Goal: Task Accomplishment & Management: Manage account settings

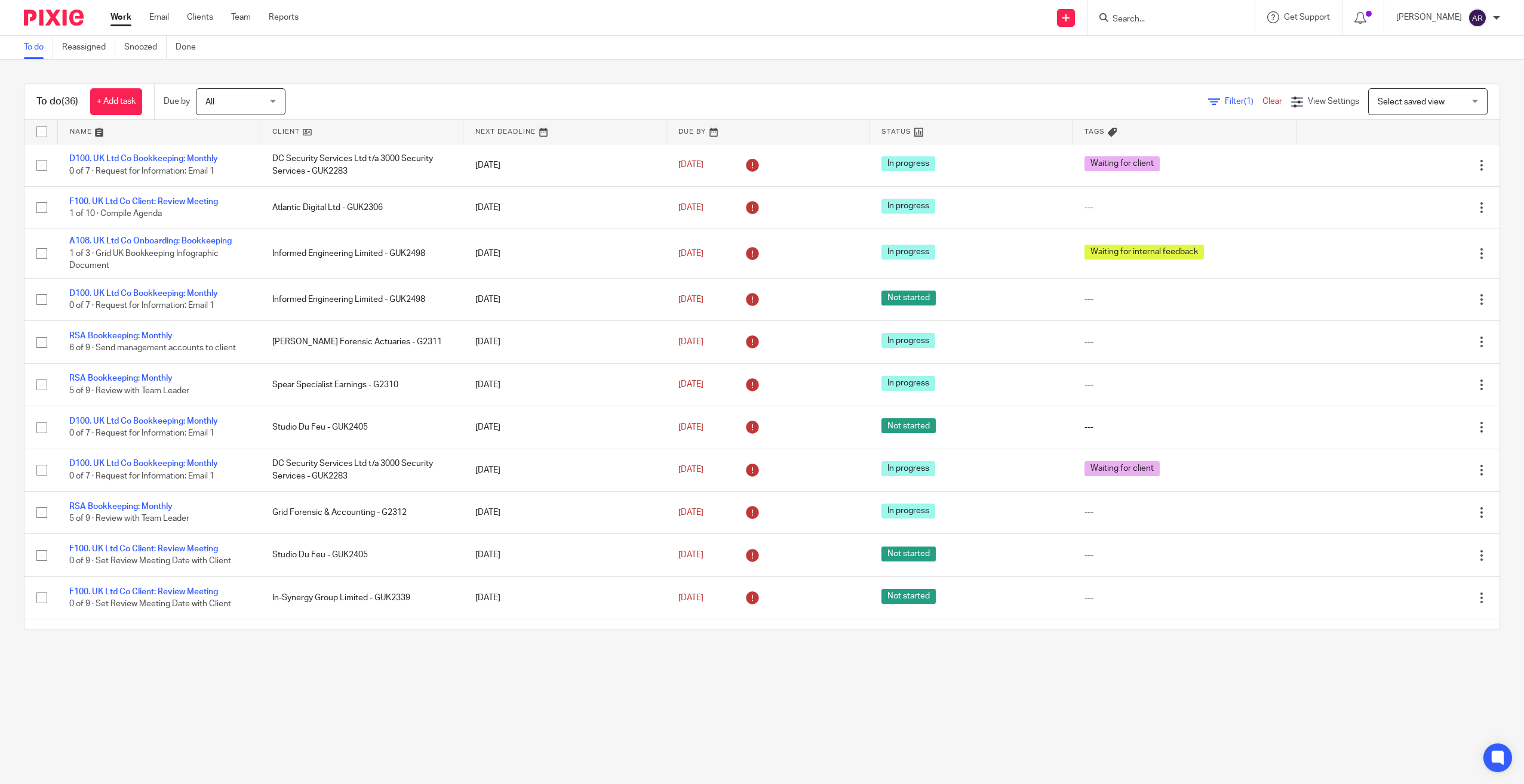
click at [1158, 24] on input "Search" at bounding box center [1165, 20] width 108 height 11
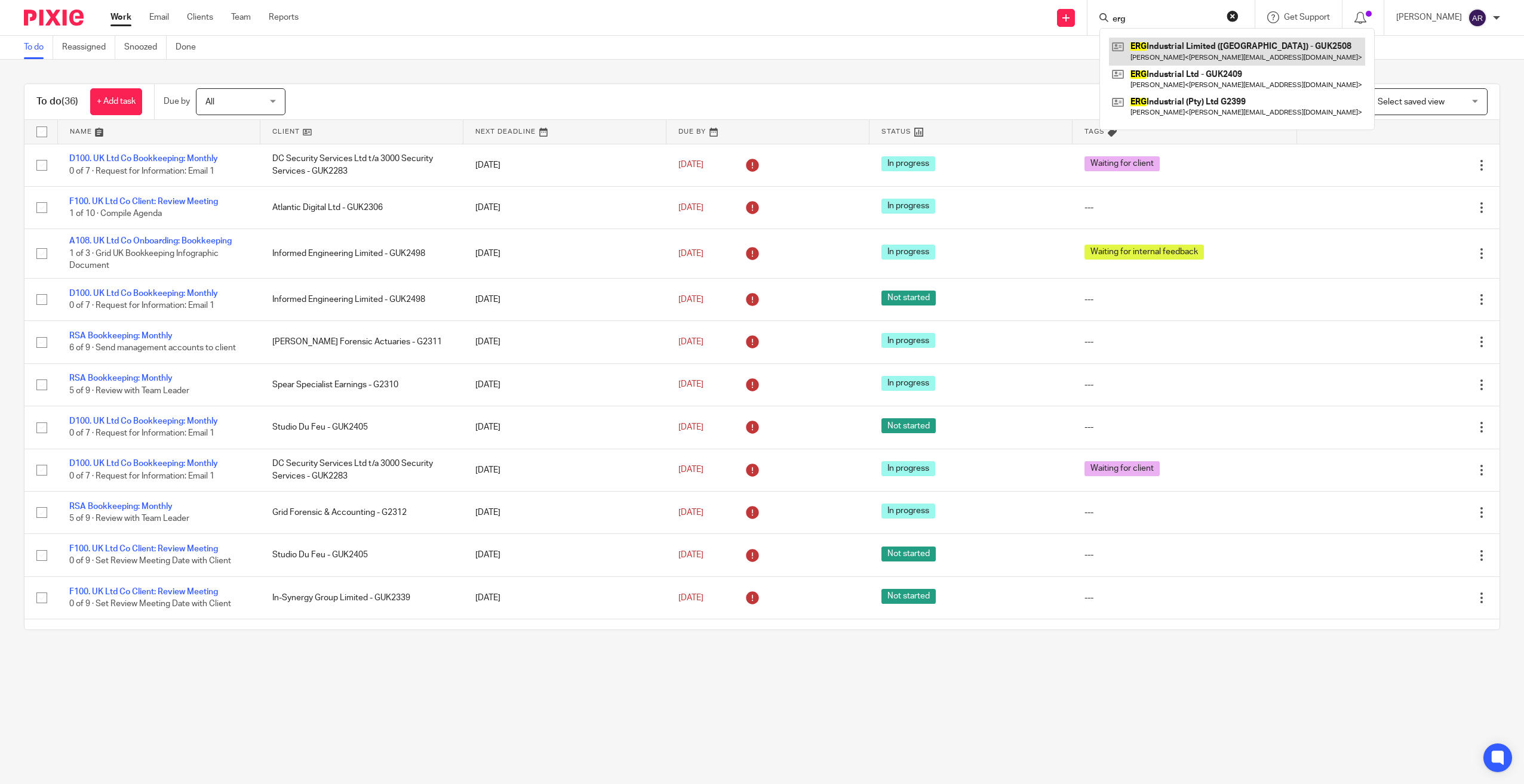
type input "erg"
click at [1177, 47] on link at bounding box center [1236, 51] width 256 height 28
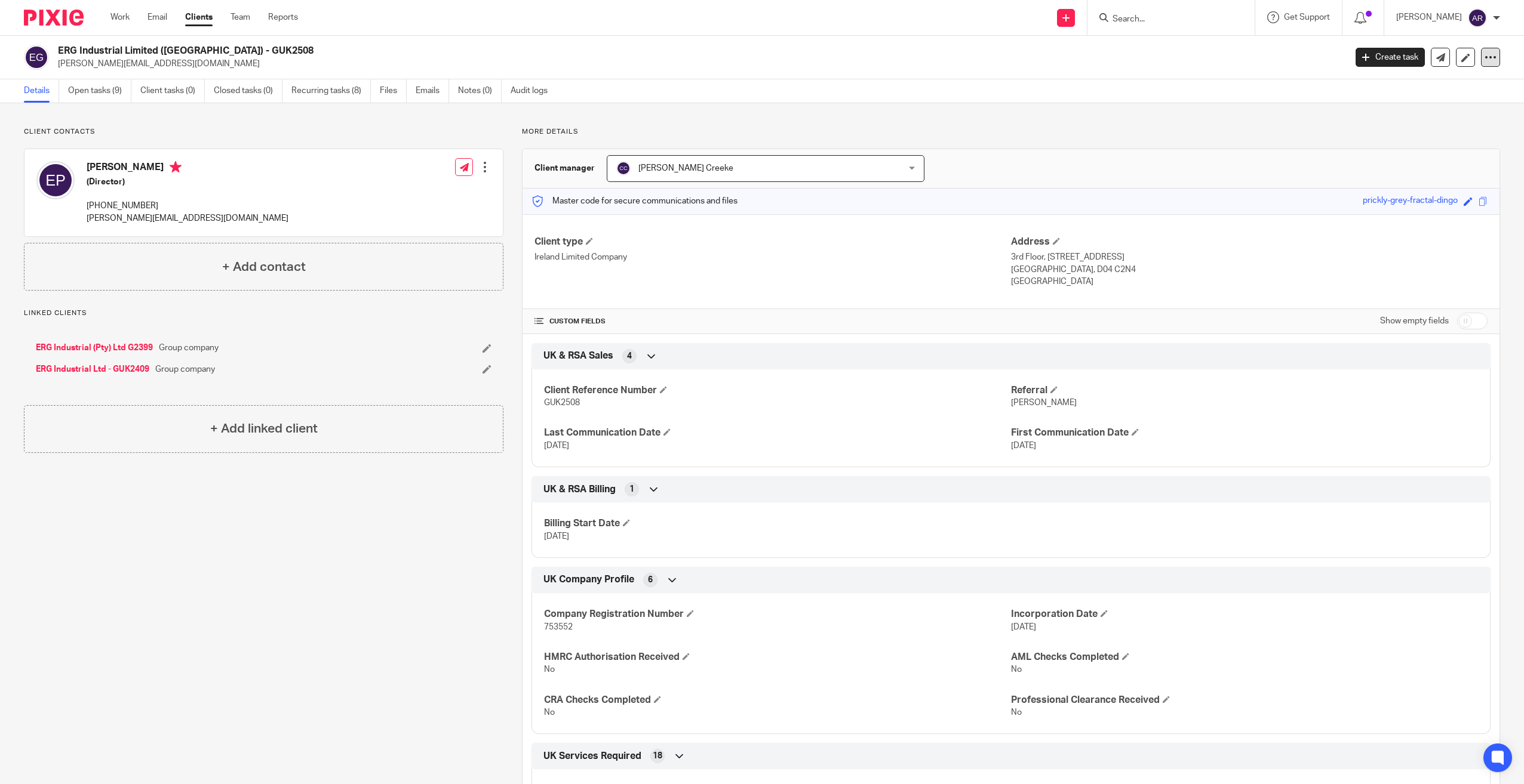
click at [1485, 54] on icon at bounding box center [1490, 57] width 12 height 12
click at [1351, 94] on div "Details Open tasks (9) Client tasks (0) Closed tasks (0) Recurring tasks (8) Fi…" at bounding box center [762, 91] width 1524 height 24
click at [1461, 53] on icon at bounding box center [1465, 57] width 9 height 9
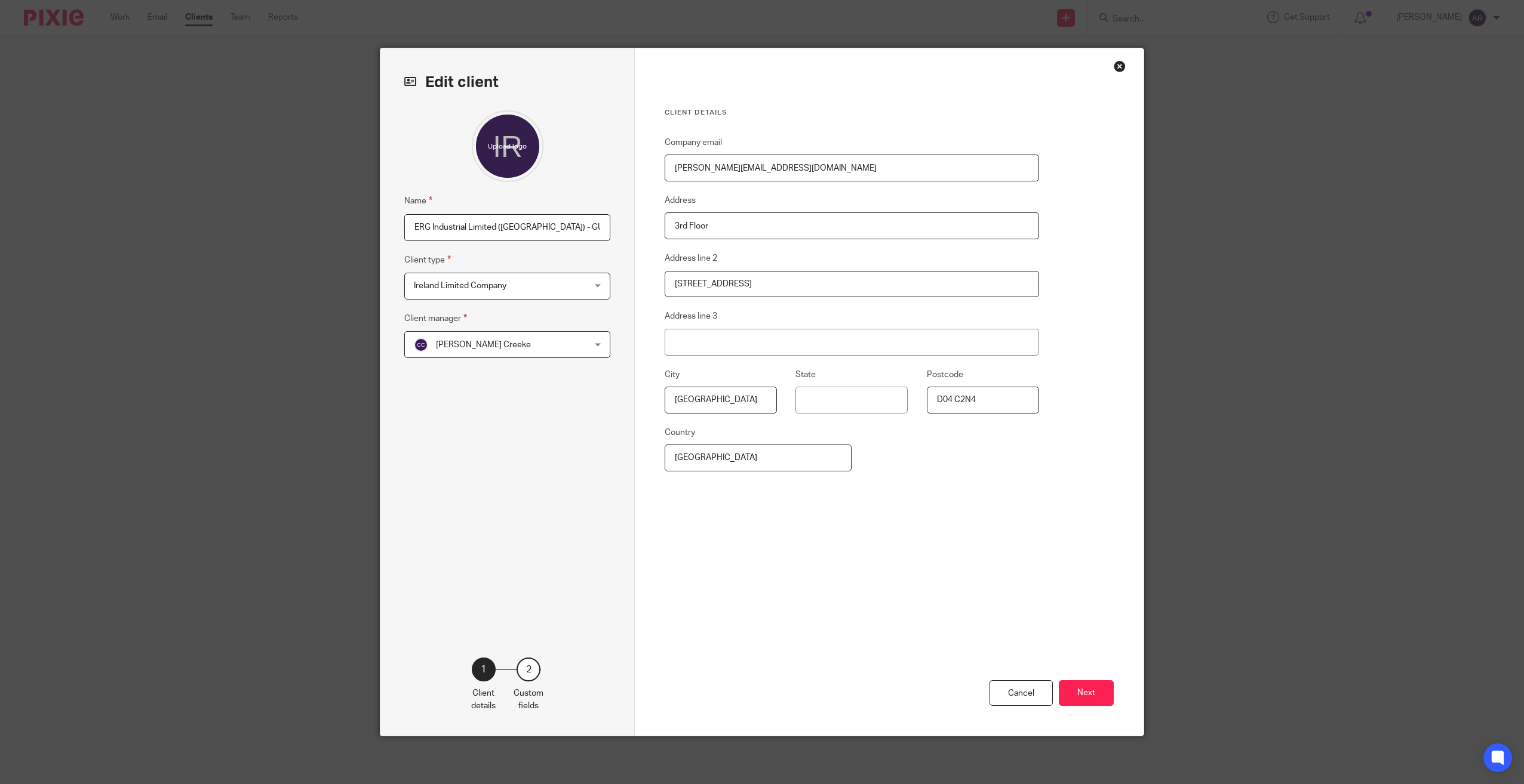
click at [1083, 692] on button "Next" at bounding box center [1086, 693] width 55 height 26
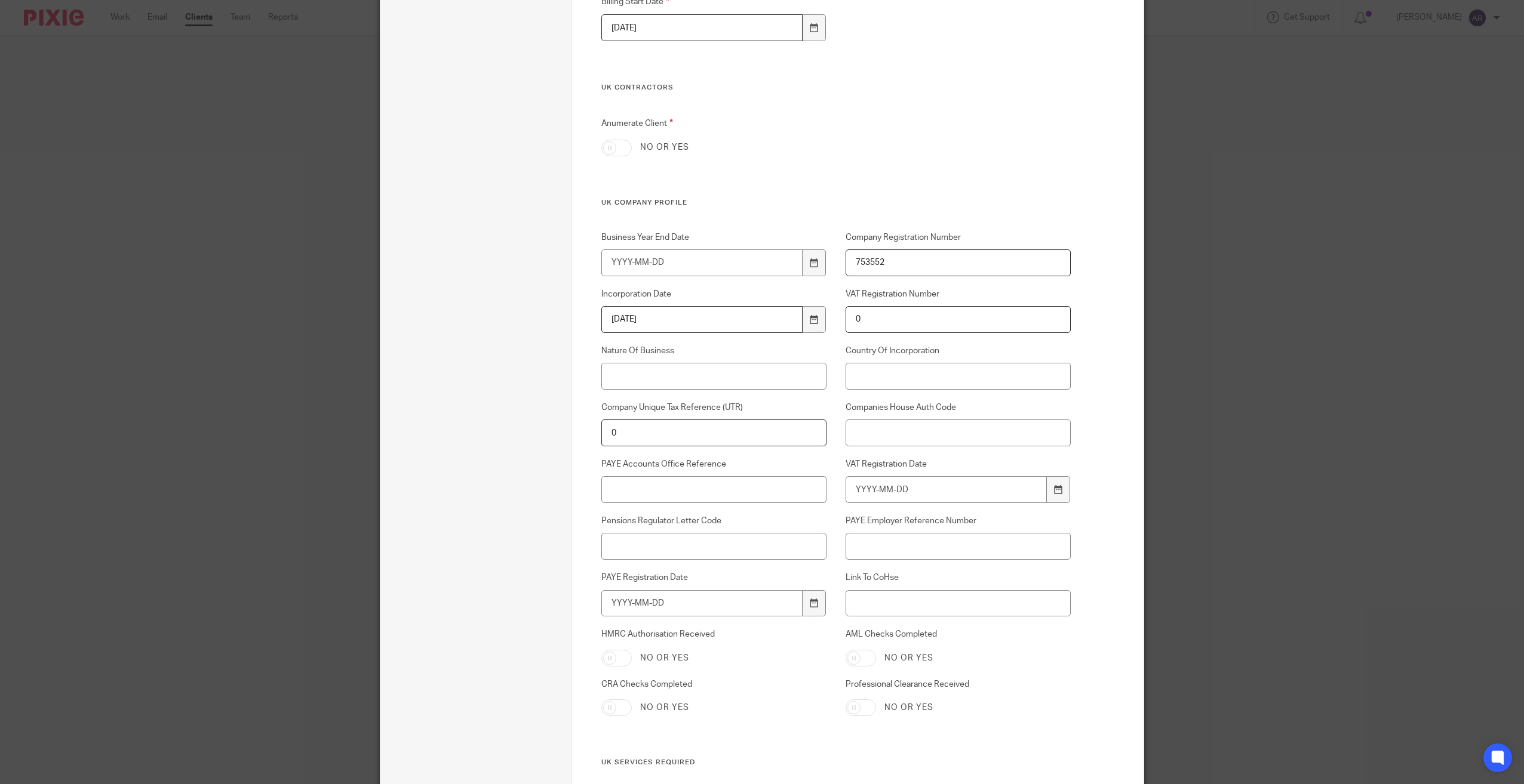
scroll to position [477, 0]
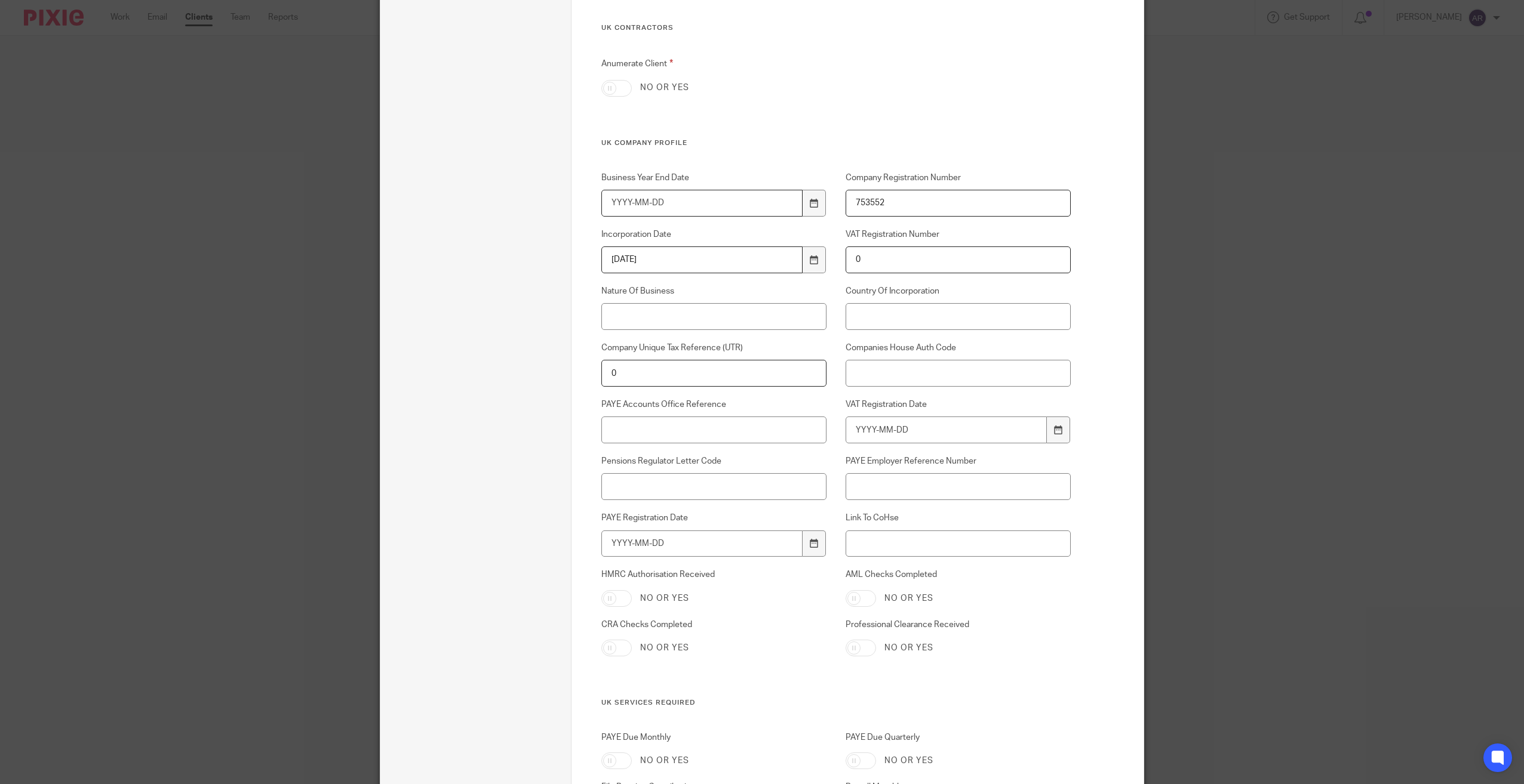
click at [619, 200] on input "Business Year End Date" at bounding box center [702, 203] width 202 height 27
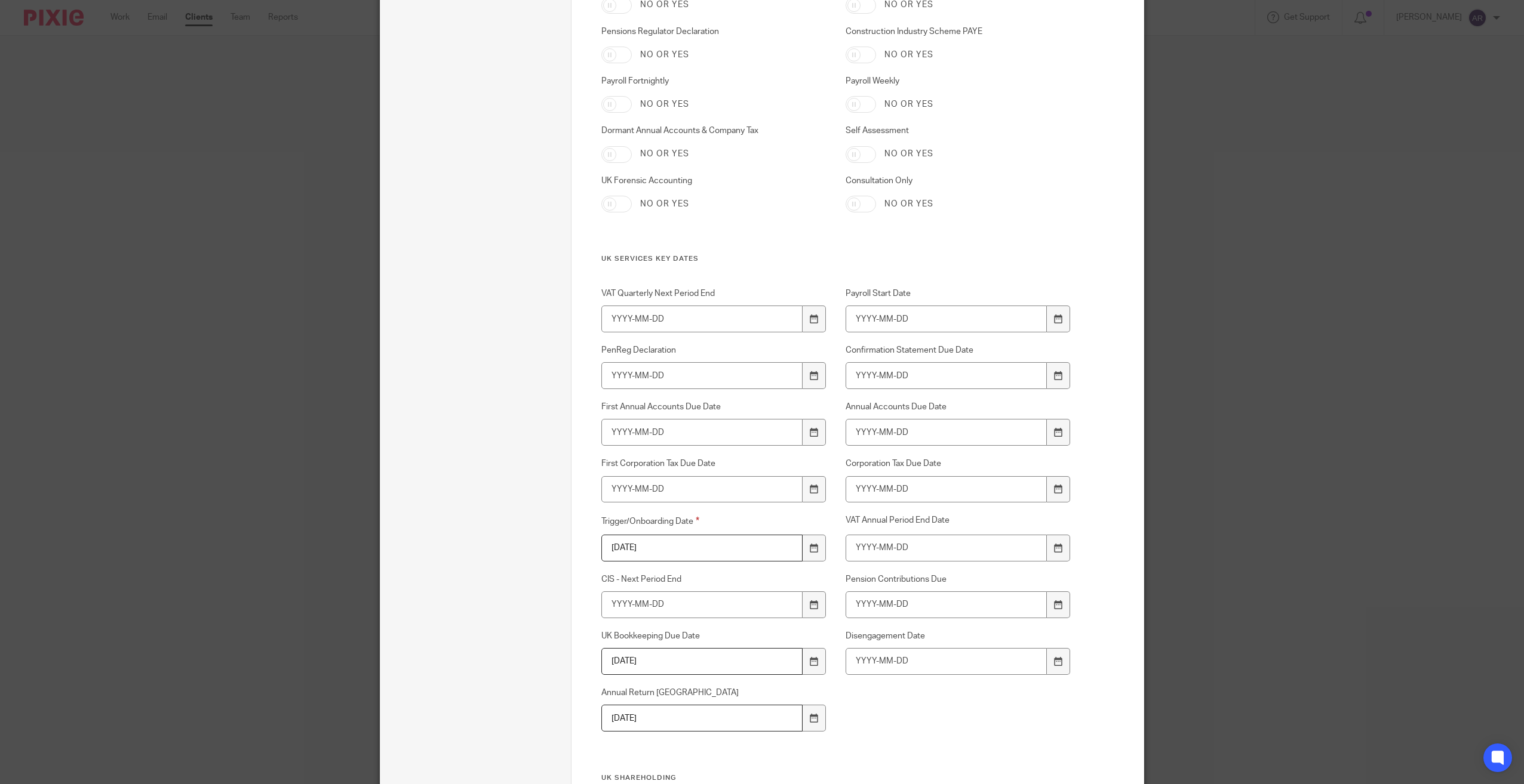
type input "2025-02-28"
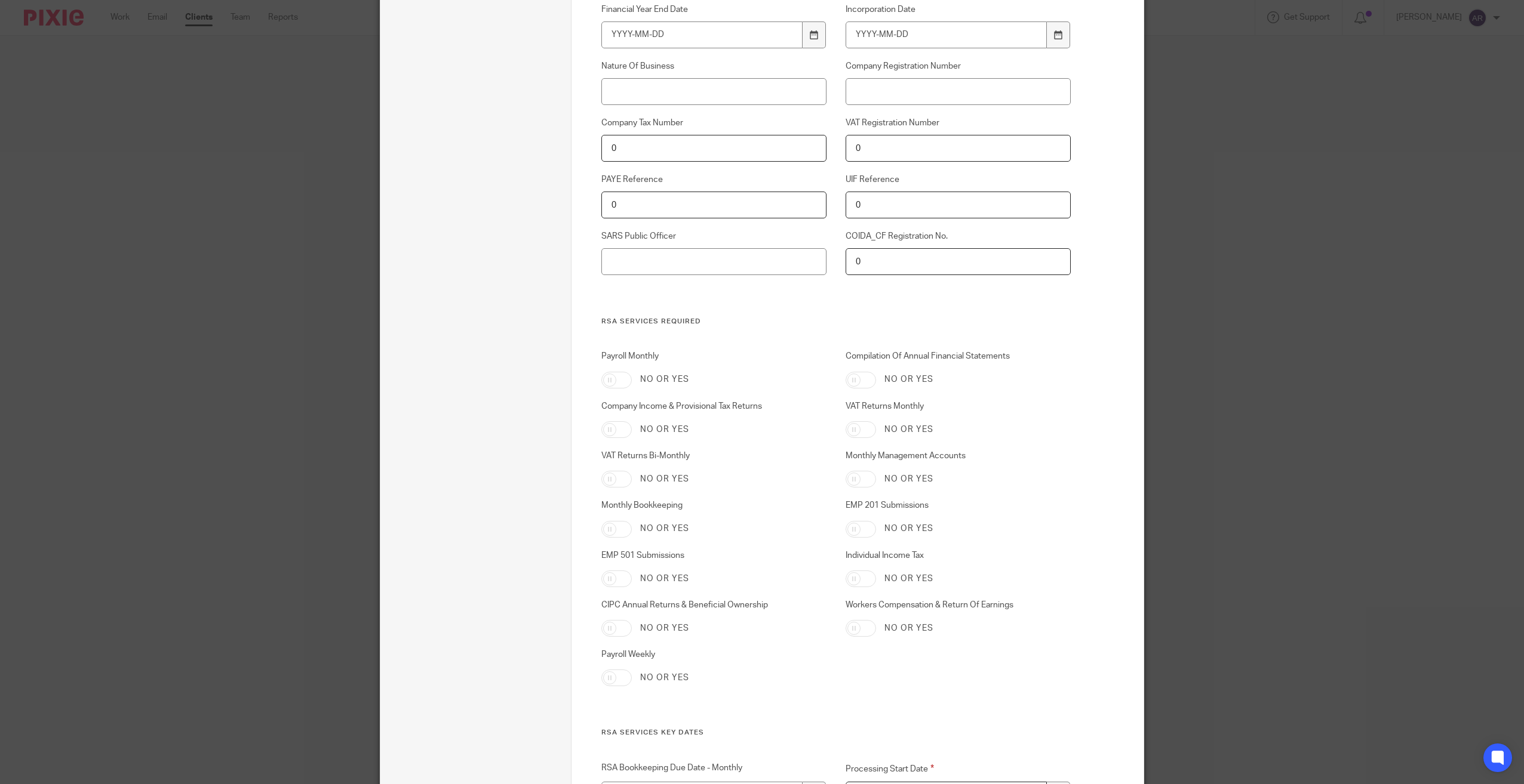
scroll to position [3793, 0]
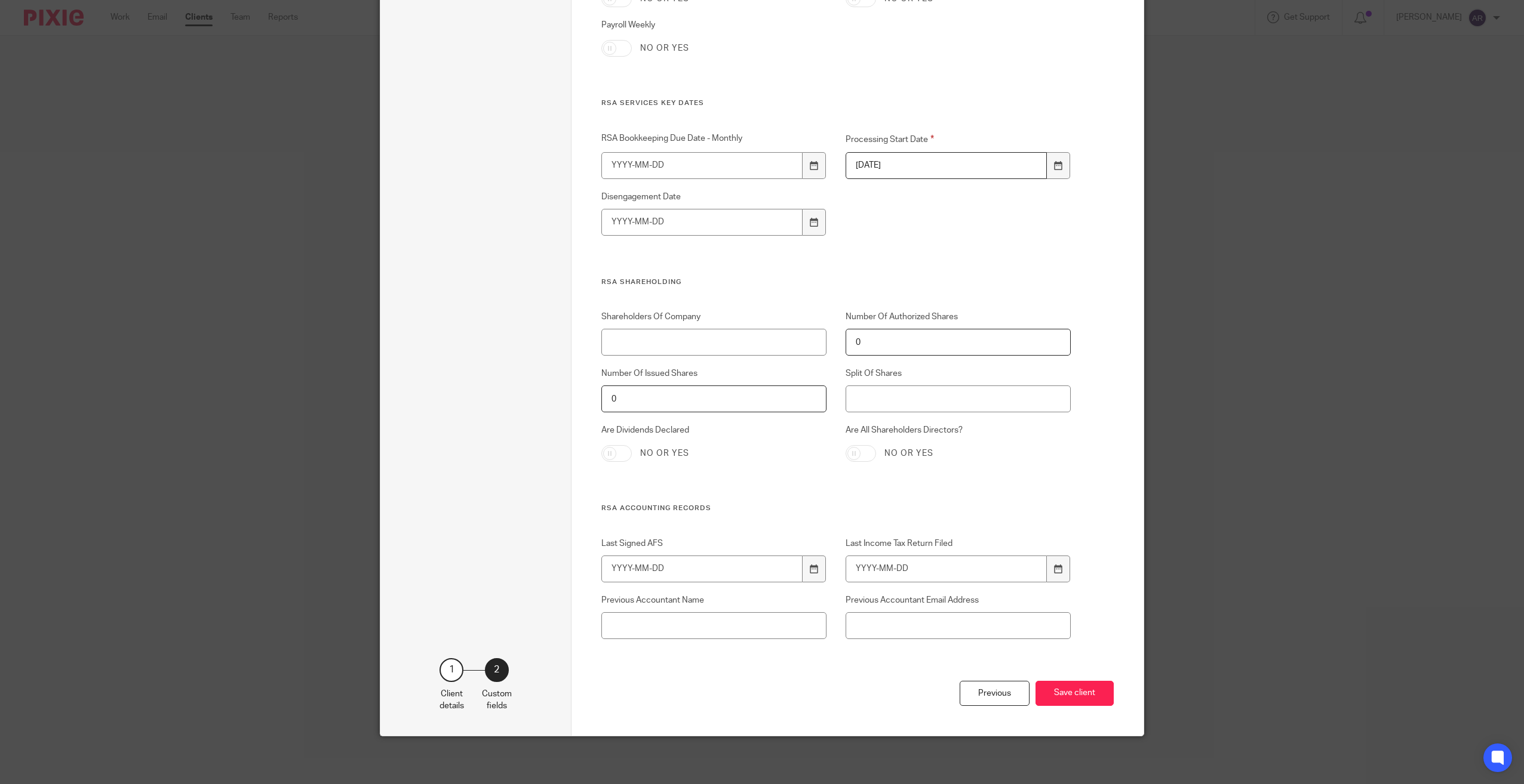
drag, startPoint x: 1234, startPoint y: 198, endPoint x: 1254, endPoint y: 397, distance: 200.0
click at [1062, 687] on button "Save client" at bounding box center [1074, 694] width 78 height 26
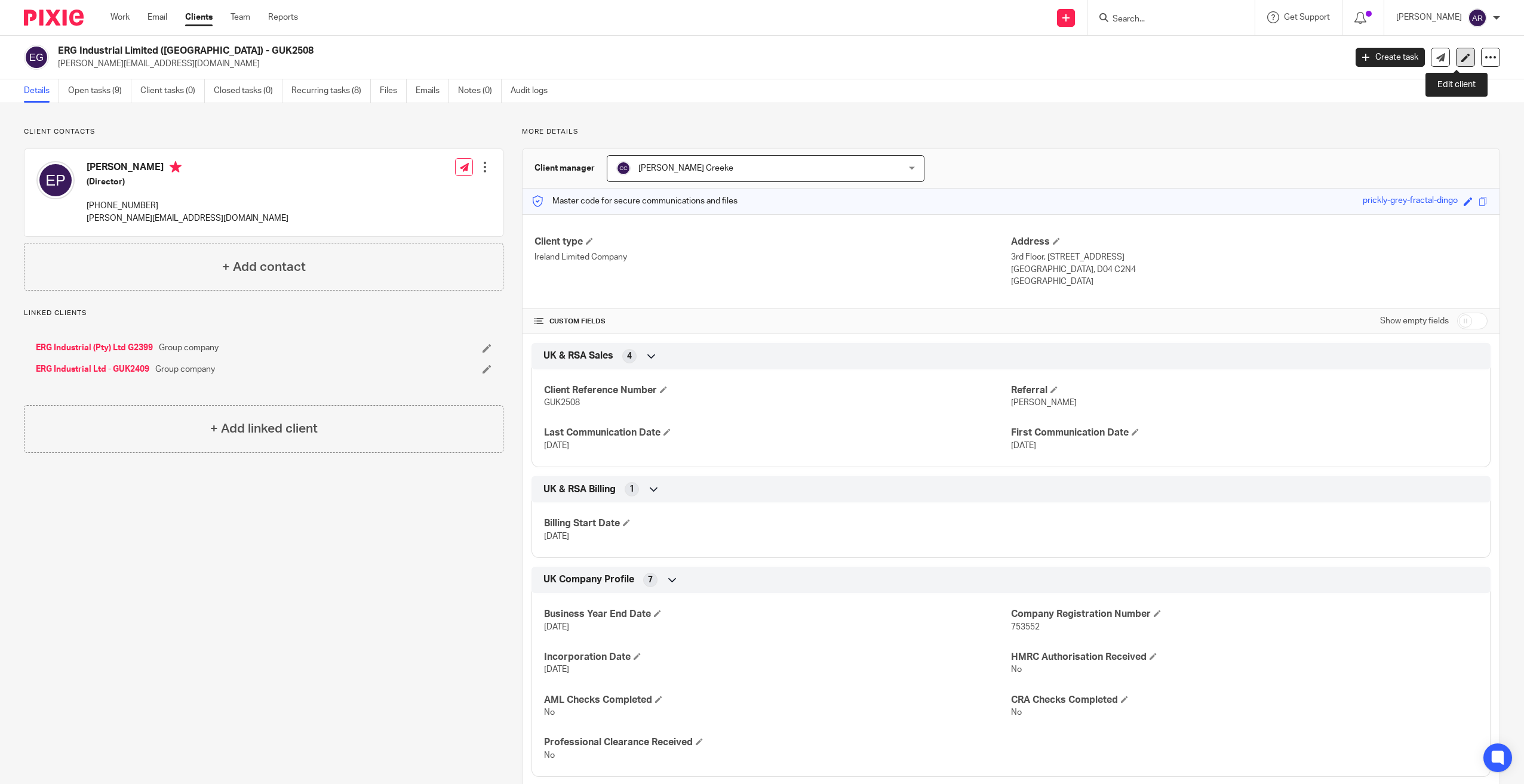
click at [1461, 54] on icon at bounding box center [1465, 57] width 9 height 9
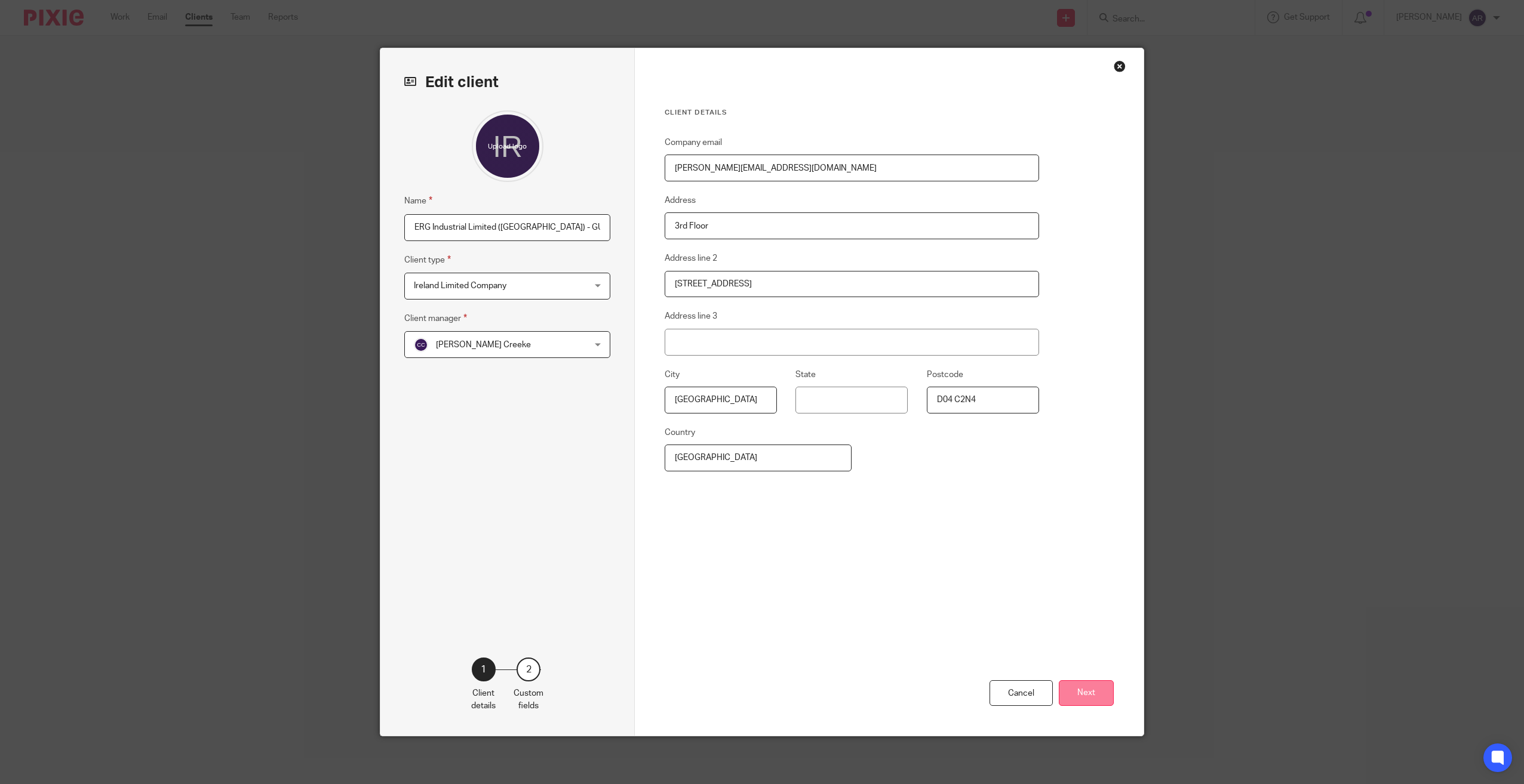
click at [1080, 690] on button "Next" at bounding box center [1086, 693] width 55 height 26
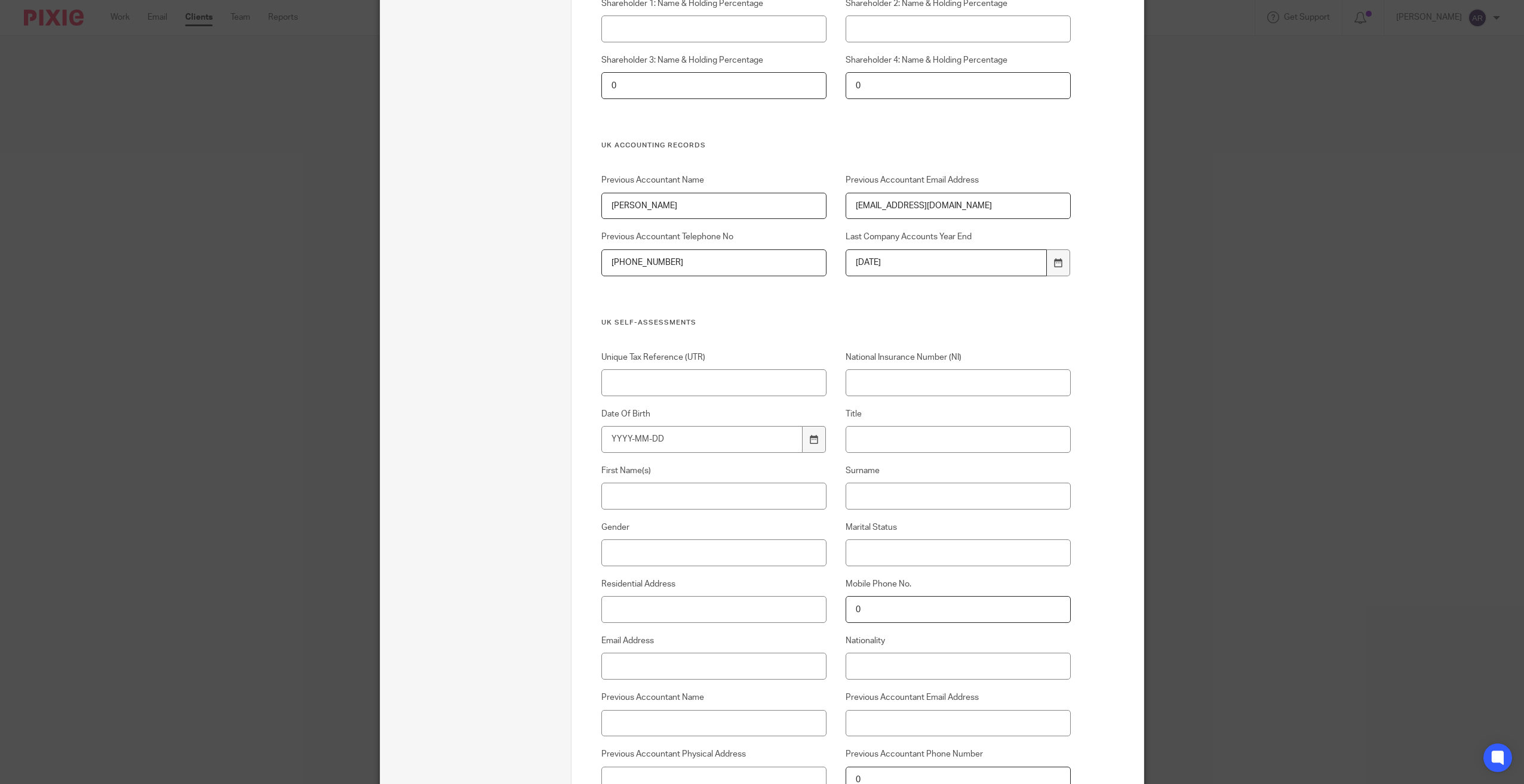
scroll to position [2122, 0]
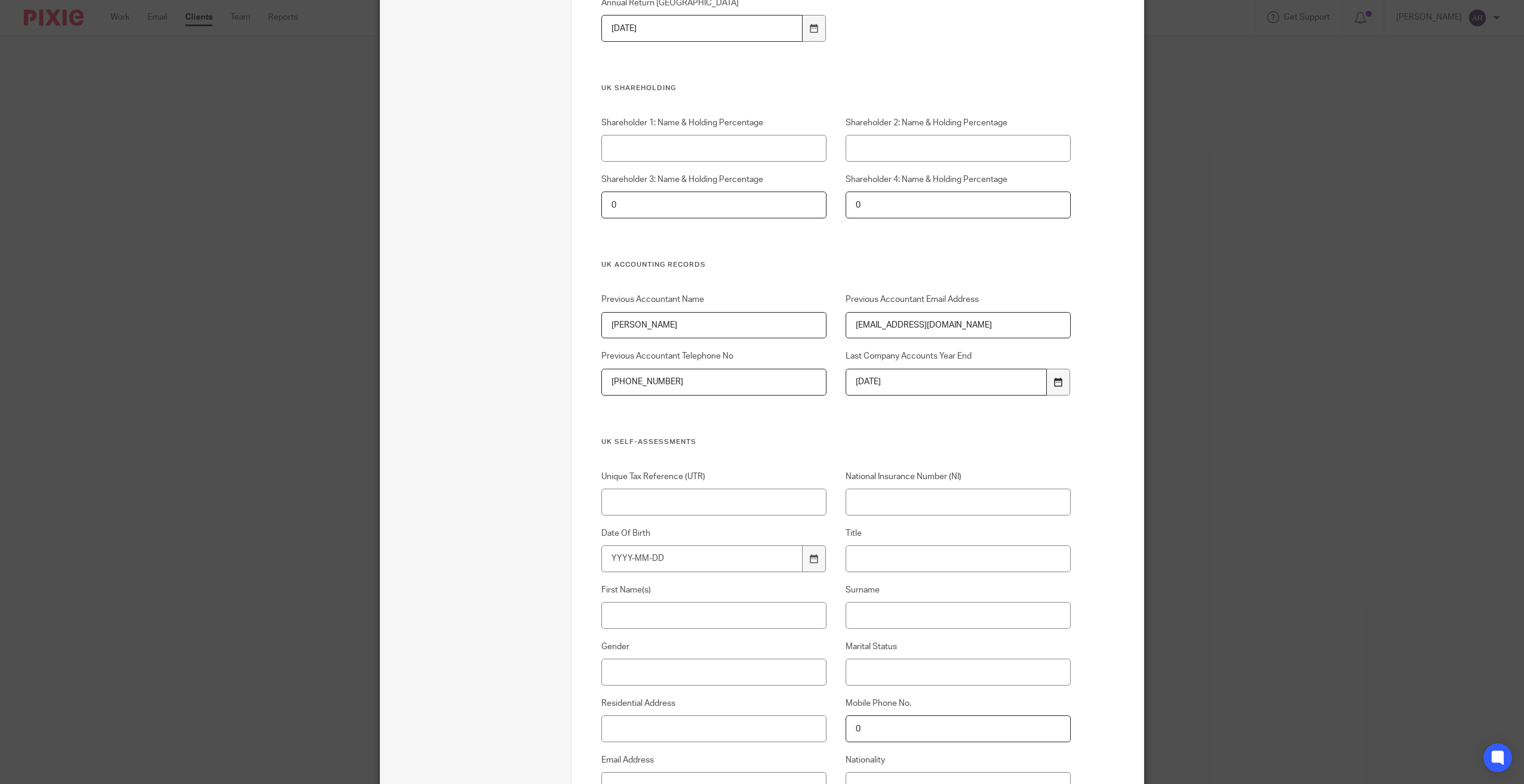
click at [1054, 379] on icon at bounding box center [1058, 382] width 9 height 9
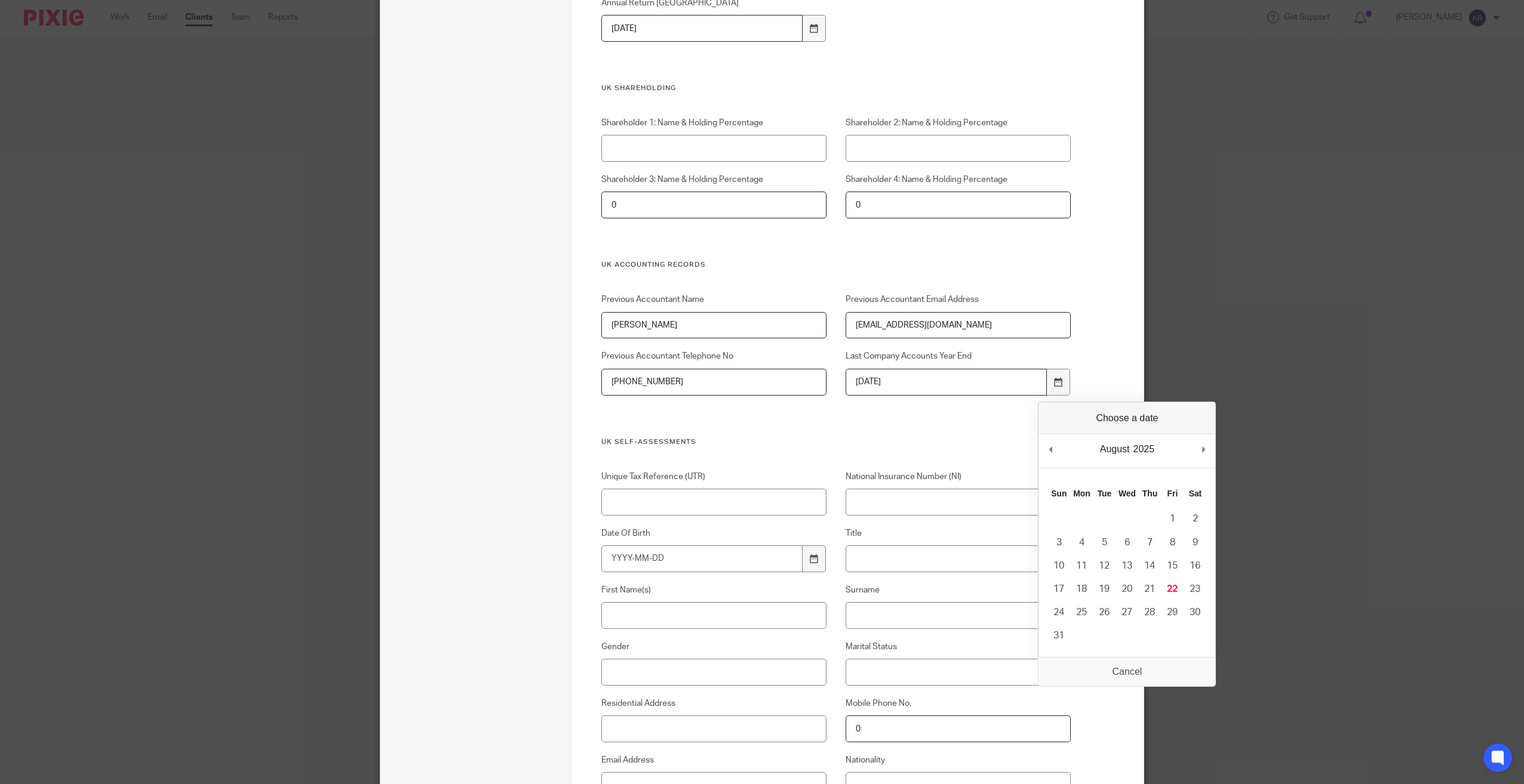
click at [952, 451] on div "Custom fields UK & RSA Sales Client Reference Number GUK2508 Referral Matt Comi…" at bounding box center [836, 169] width 470 height 4366
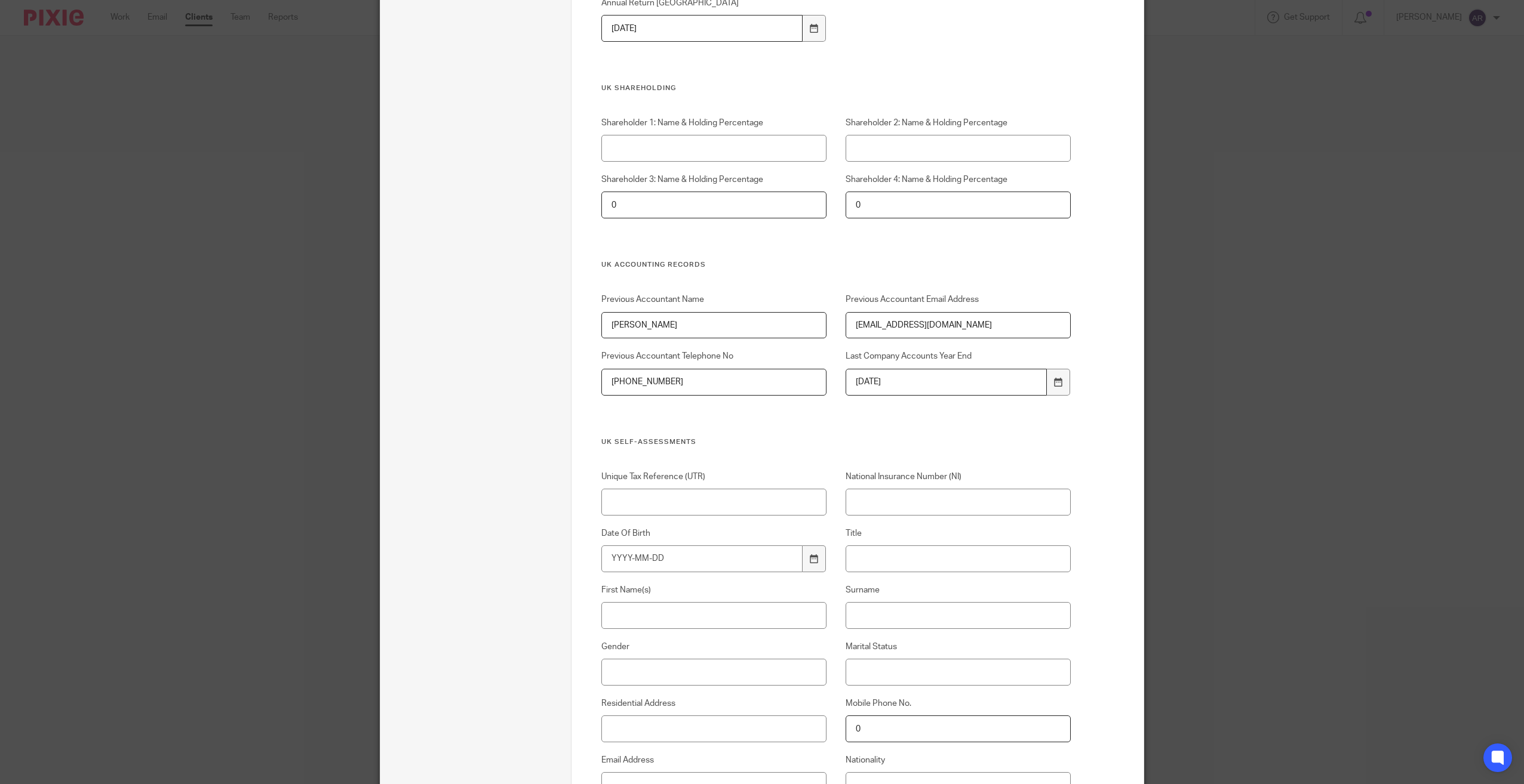
click at [912, 382] on input "2025-02-28" at bounding box center [946, 382] width 202 height 27
type input "2"
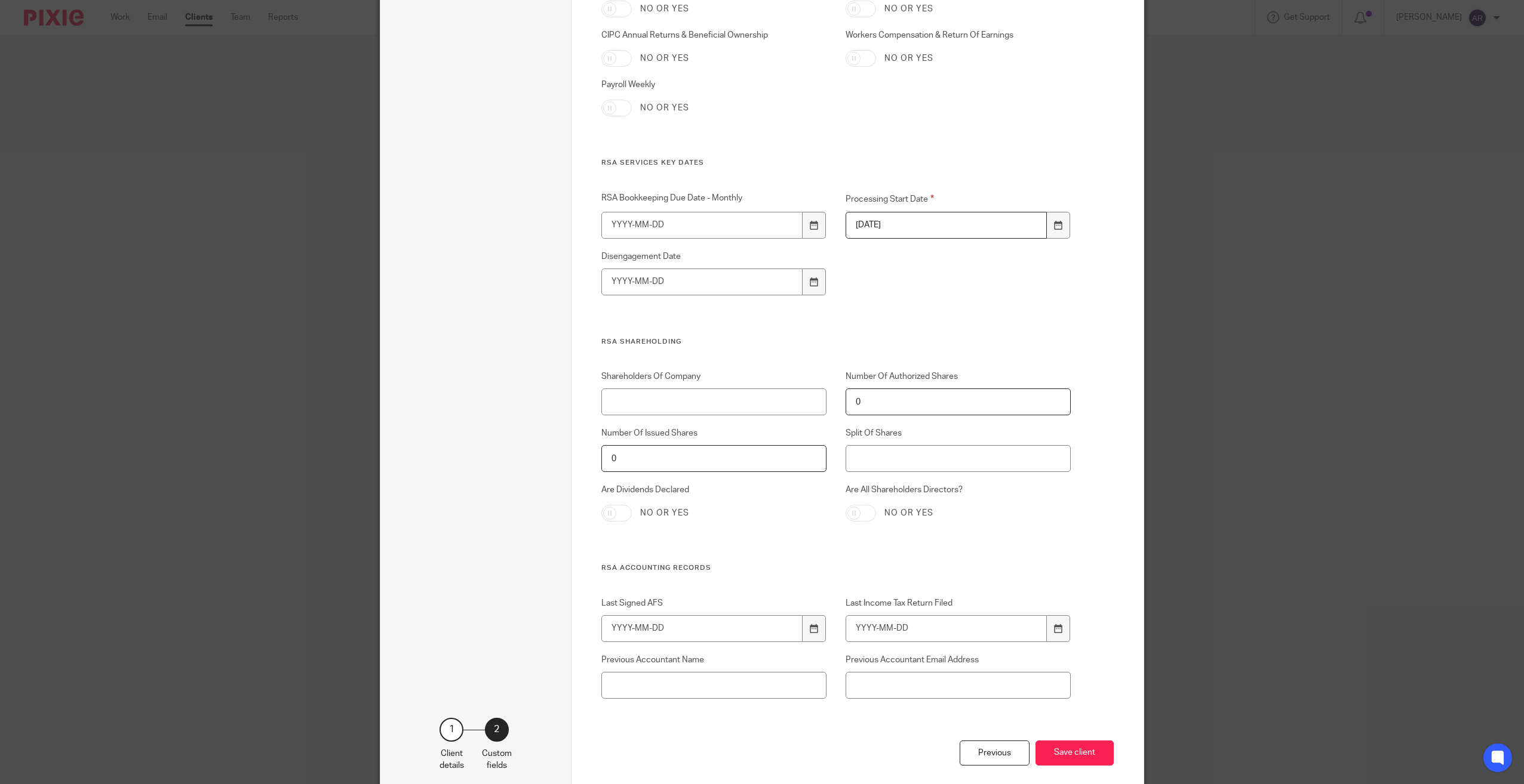
scroll to position [3793, 0]
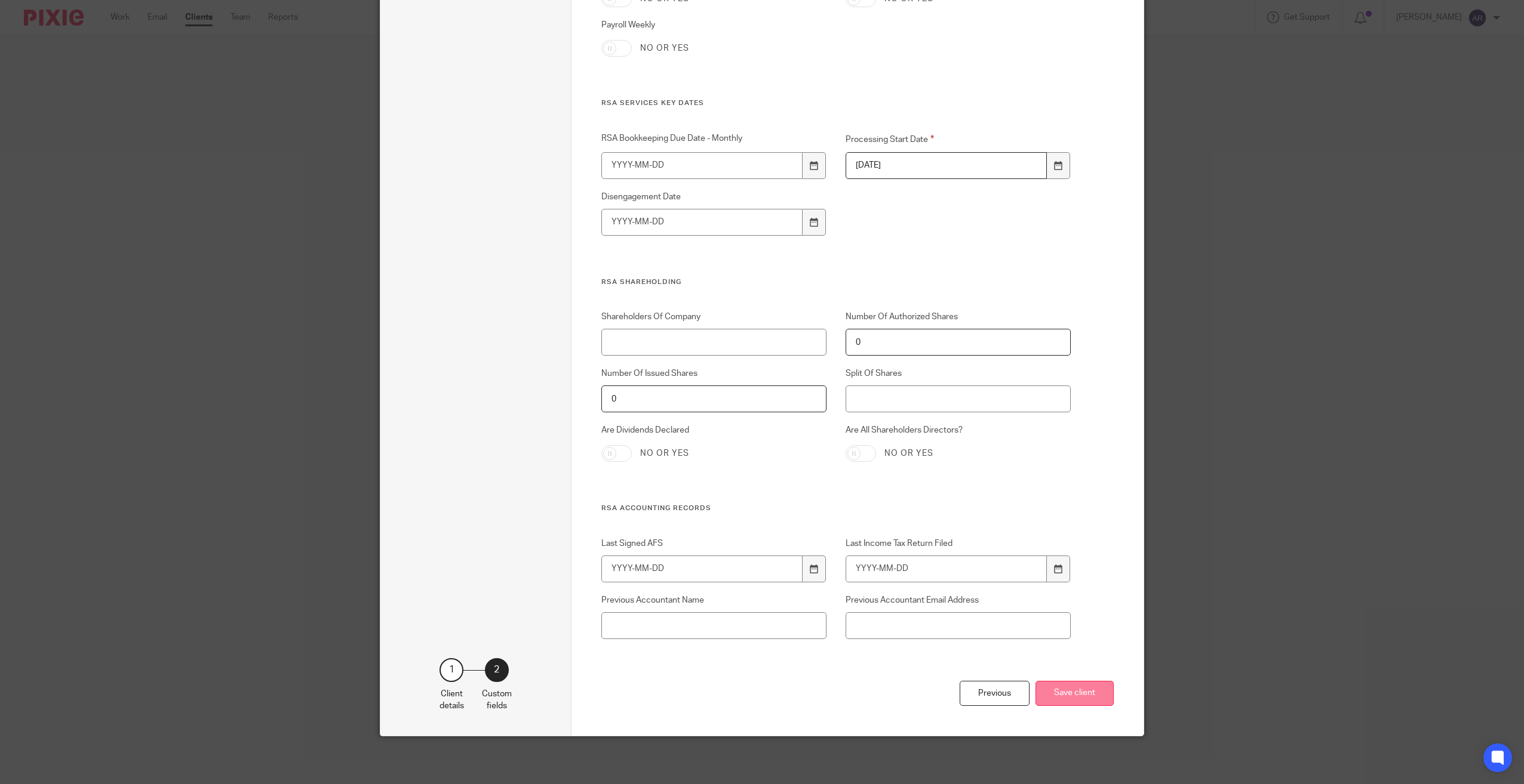
click at [1066, 691] on button "Save client" at bounding box center [1074, 694] width 78 height 26
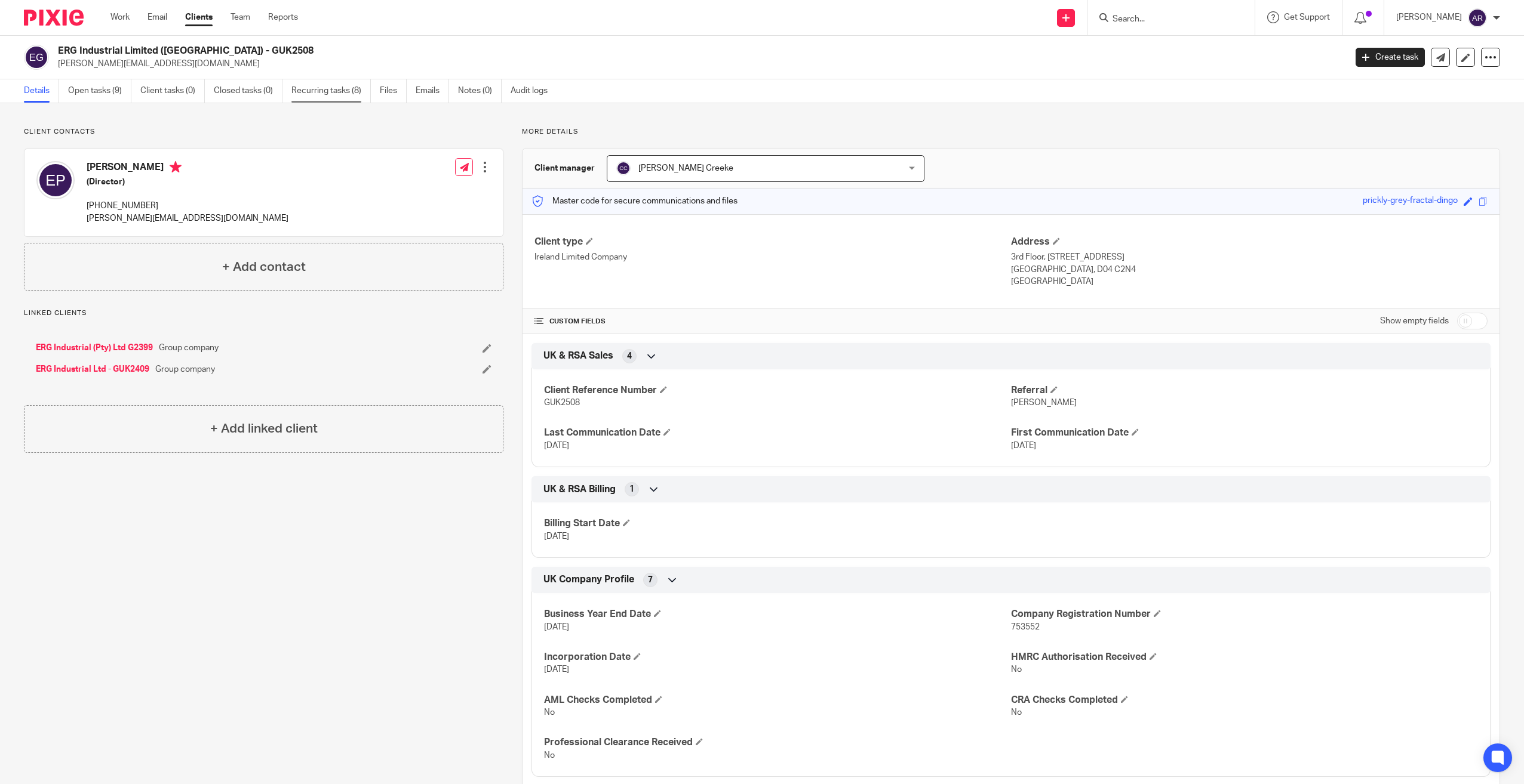
click at [327, 86] on link "Recurring tasks (8)" at bounding box center [331, 91] width 79 height 23
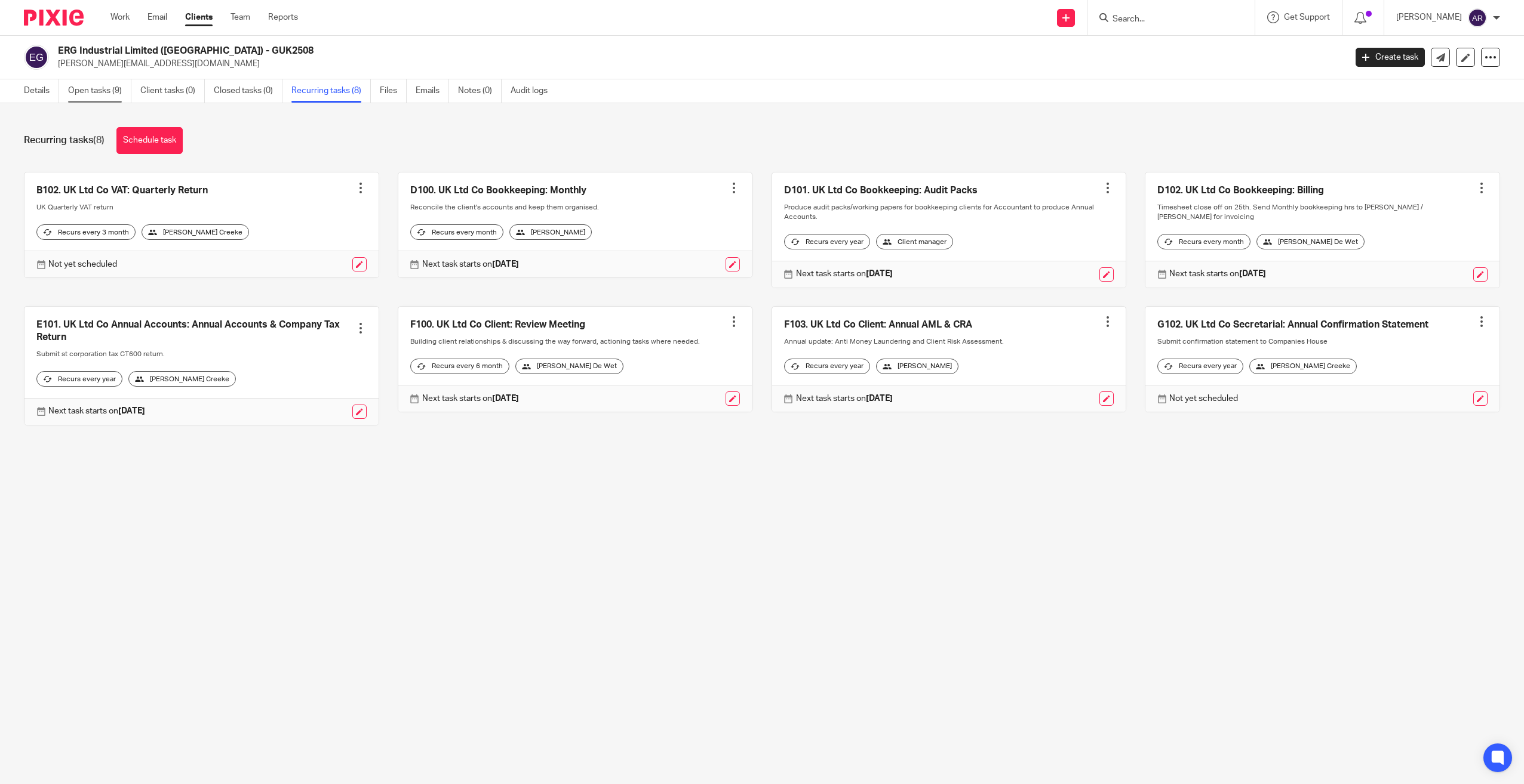
click at [95, 90] on link "Open tasks (9)" at bounding box center [100, 91] width 64 height 23
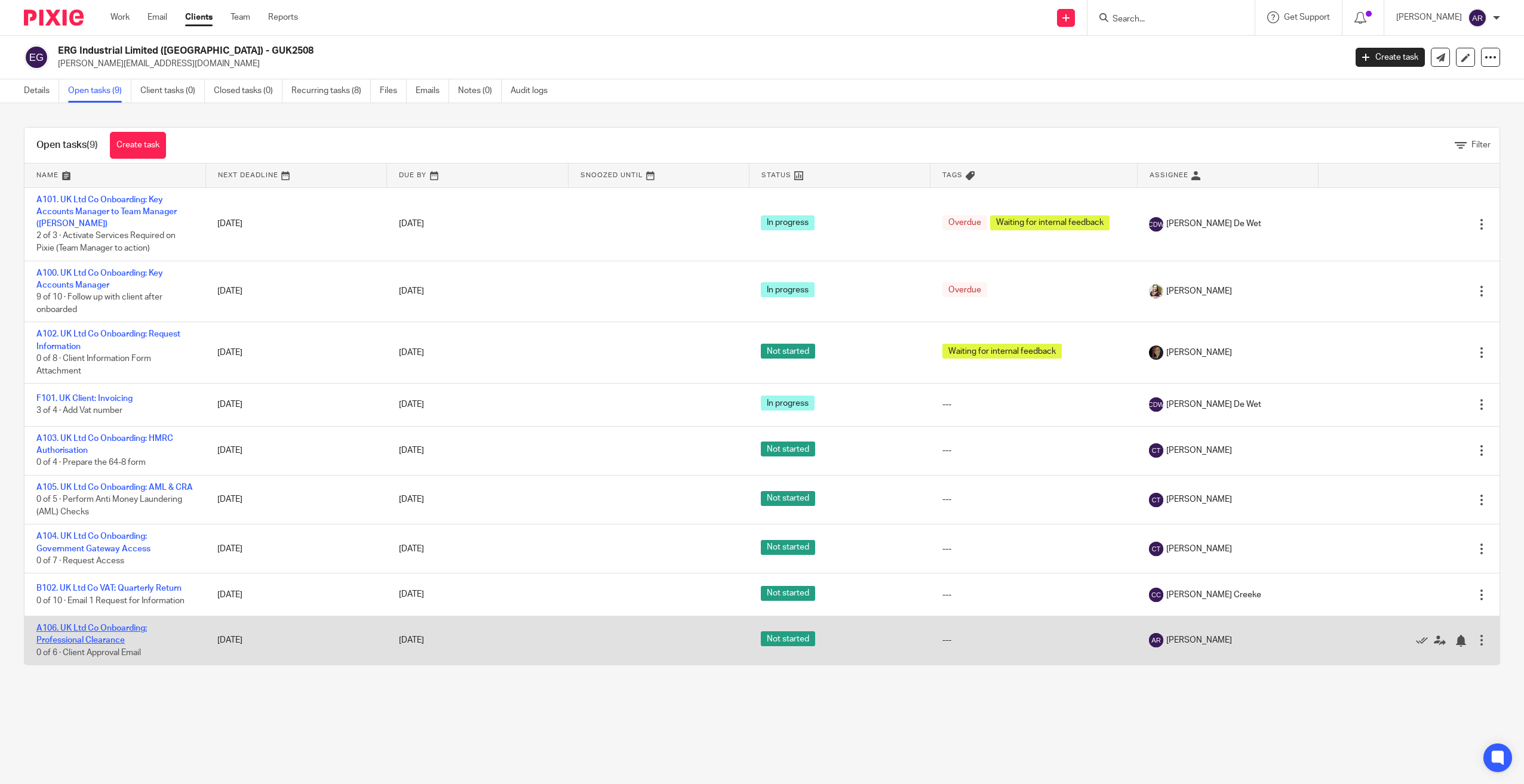
click at [107, 640] on link "A106. UK Ltd Co Onboarding: Professional Clearance" at bounding box center [92, 634] width 111 height 20
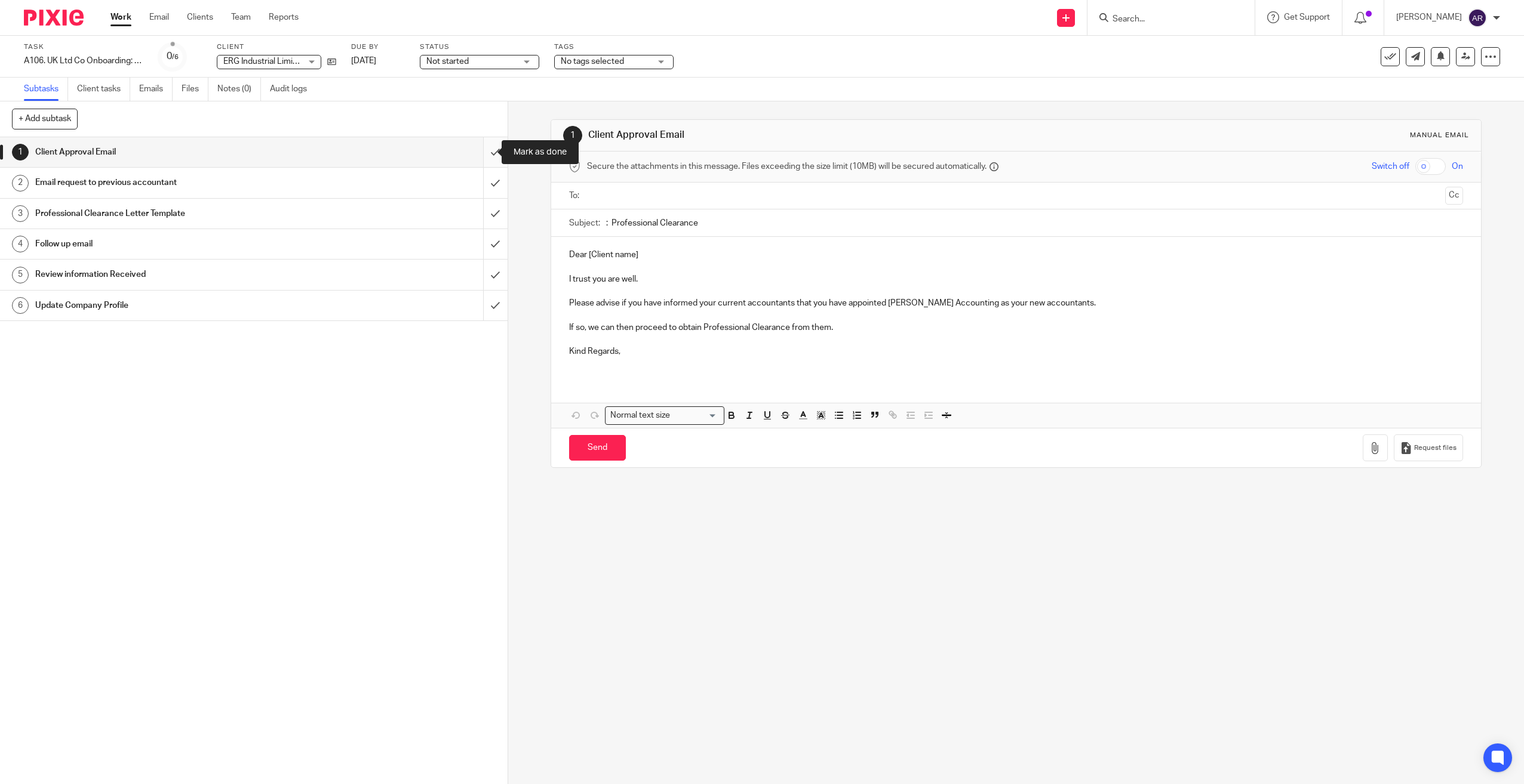
click at [485, 150] on input "submit" at bounding box center [254, 152] width 507 height 30
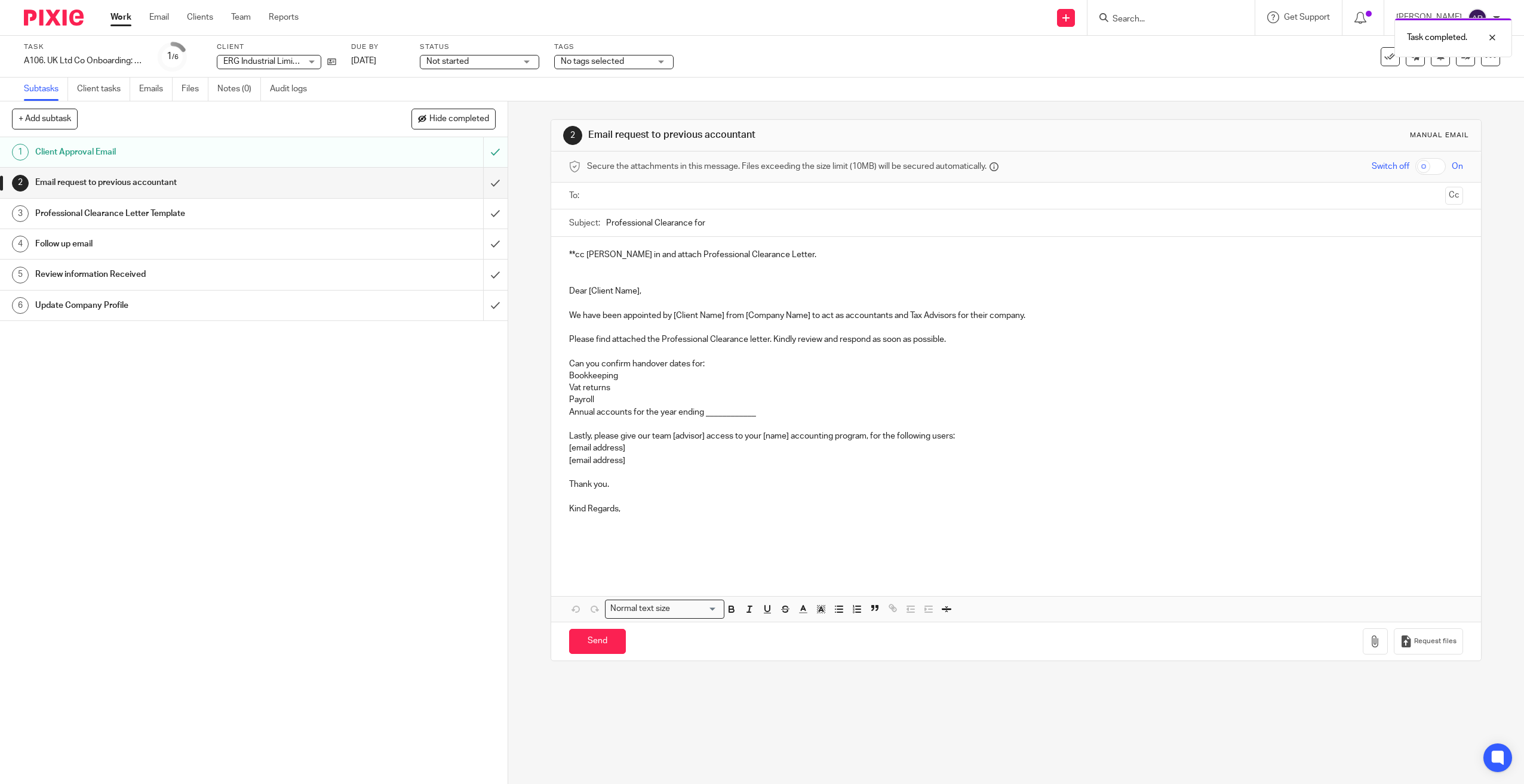
click at [426, 184] on div "Email request to previous accountant" at bounding box center [253, 182] width 436 height 18
click at [569, 291] on p "Dear [Client Name]," at bounding box center [1016, 291] width 894 height 12
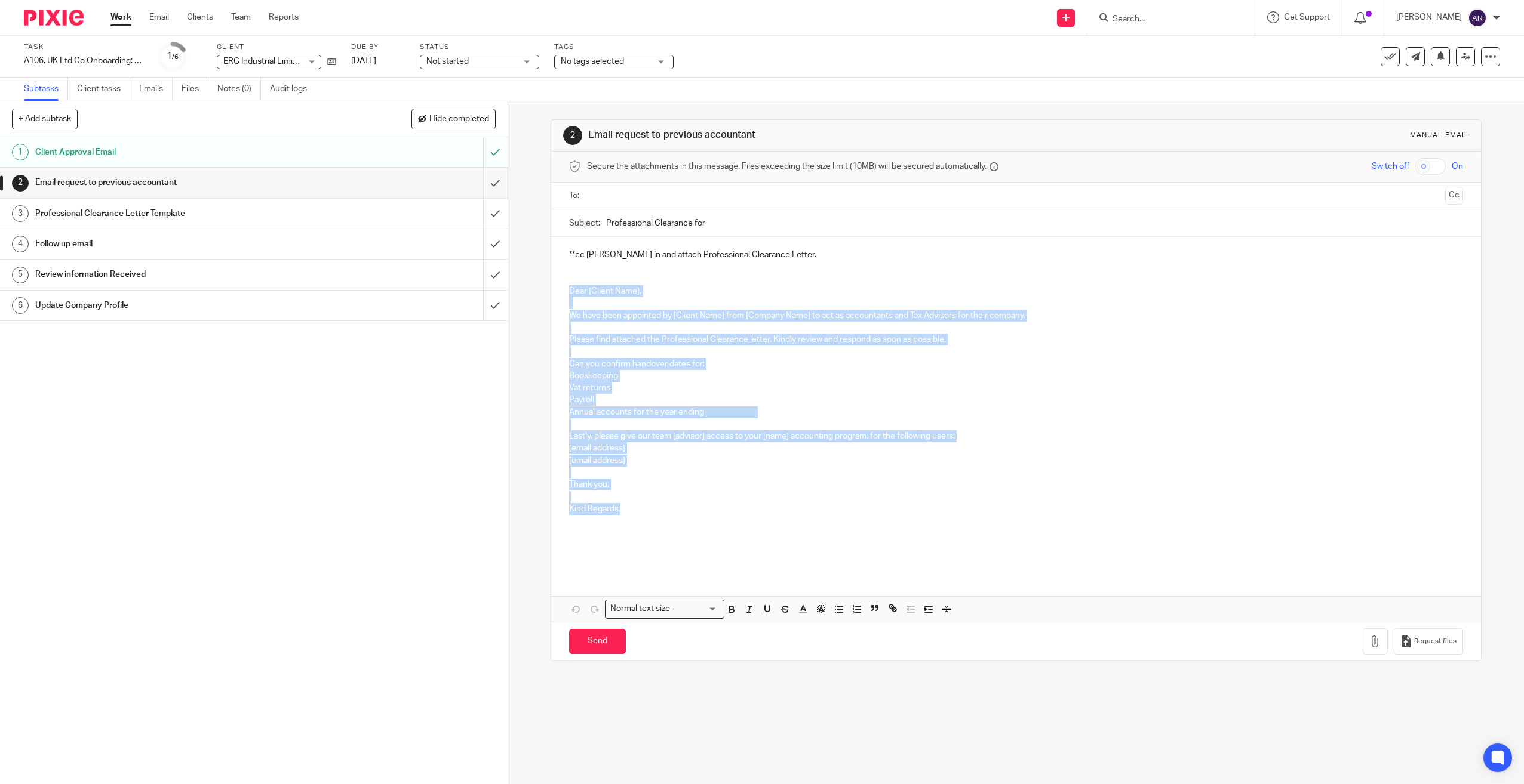
drag, startPoint x: 564, startPoint y: 290, endPoint x: 619, endPoint y: 515, distance: 231.6
click at [619, 515] on div "**cc Candice in and attach Professional Clearance Letter. Dear [Client Name], W…" at bounding box center [1016, 405] width 930 height 336
copy div "Dear [Client Name], We have been appointed by [Client Name] from [Company Name]…"
click at [517, 343] on div "2 Email request to previous accountant Manual email Secure the attachments in t…" at bounding box center [1016, 443] width 1016 height 682
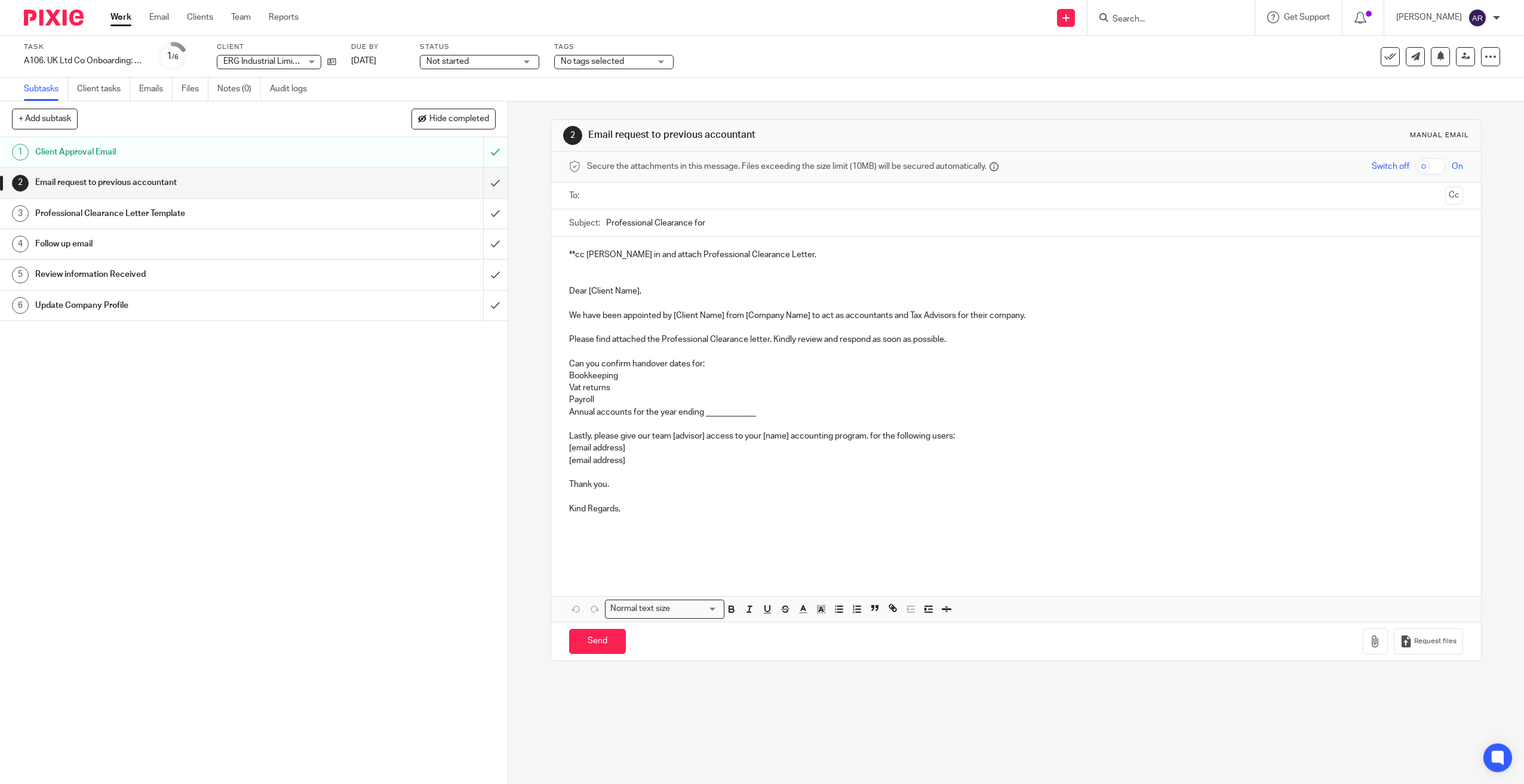
click at [584, 290] on p "Dear [Client Name]," at bounding box center [1016, 291] width 894 height 12
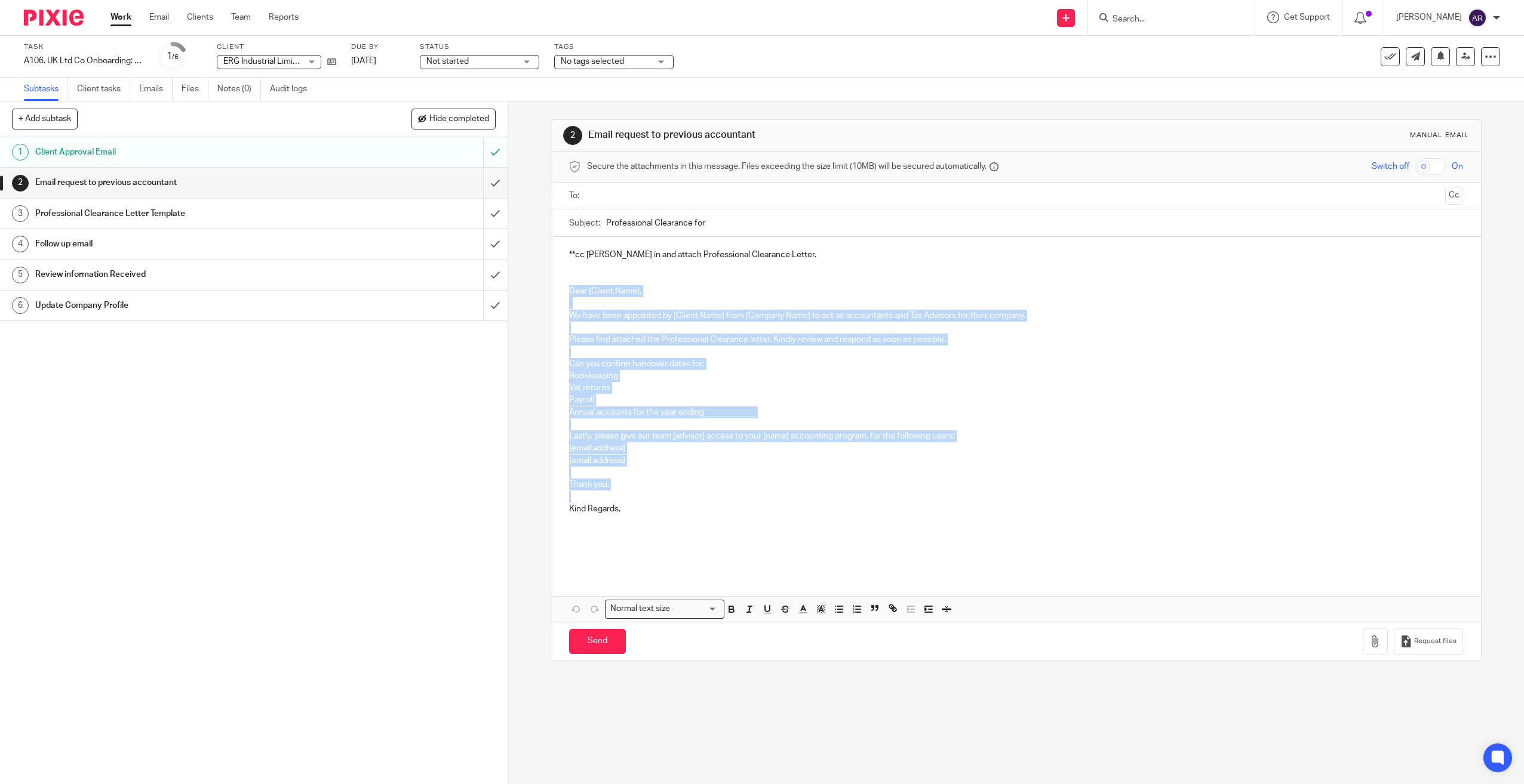
drag, startPoint x: 563, startPoint y: 290, endPoint x: 617, endPoint y: 495, distance: 212.0
click at [617, 495] on div "**cc Candice in and attach Professional Clearance Letter. Dear [Client Name], W…" at bounding box center [1016, 405] width 930 height 336
copy div "Dear [Client Name], We have been appointed by [Client Name] from [Company Name]…"
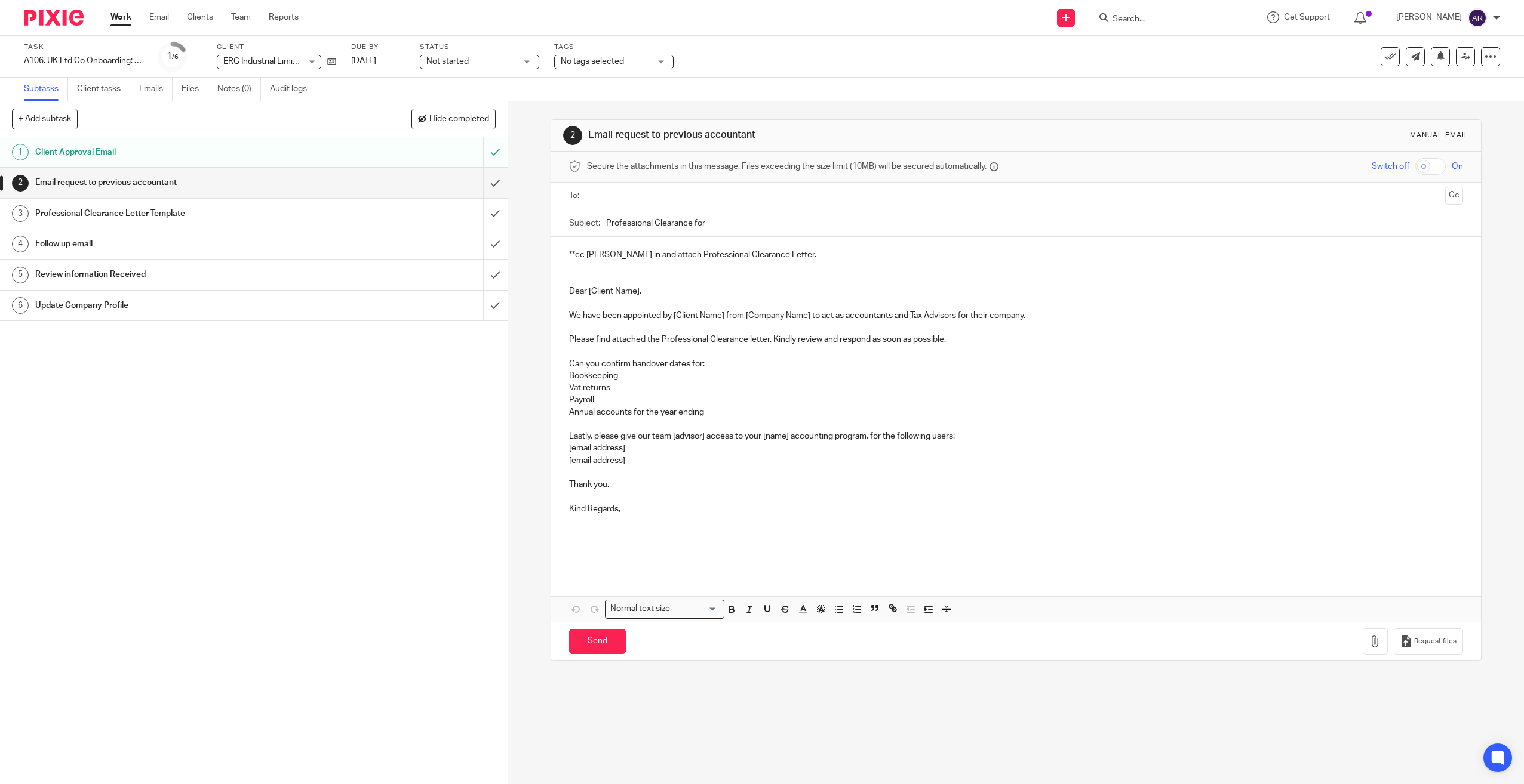
click at [899, 276] on p at bounding box center [1016, 279] width 894 height 12
click at [1158, 15] on input "Search" at bounding box center [1165, 20] width 108 height 11
click at [1154, 21] on input "Search" at bounding box center [1165, 20] width 108 height 11
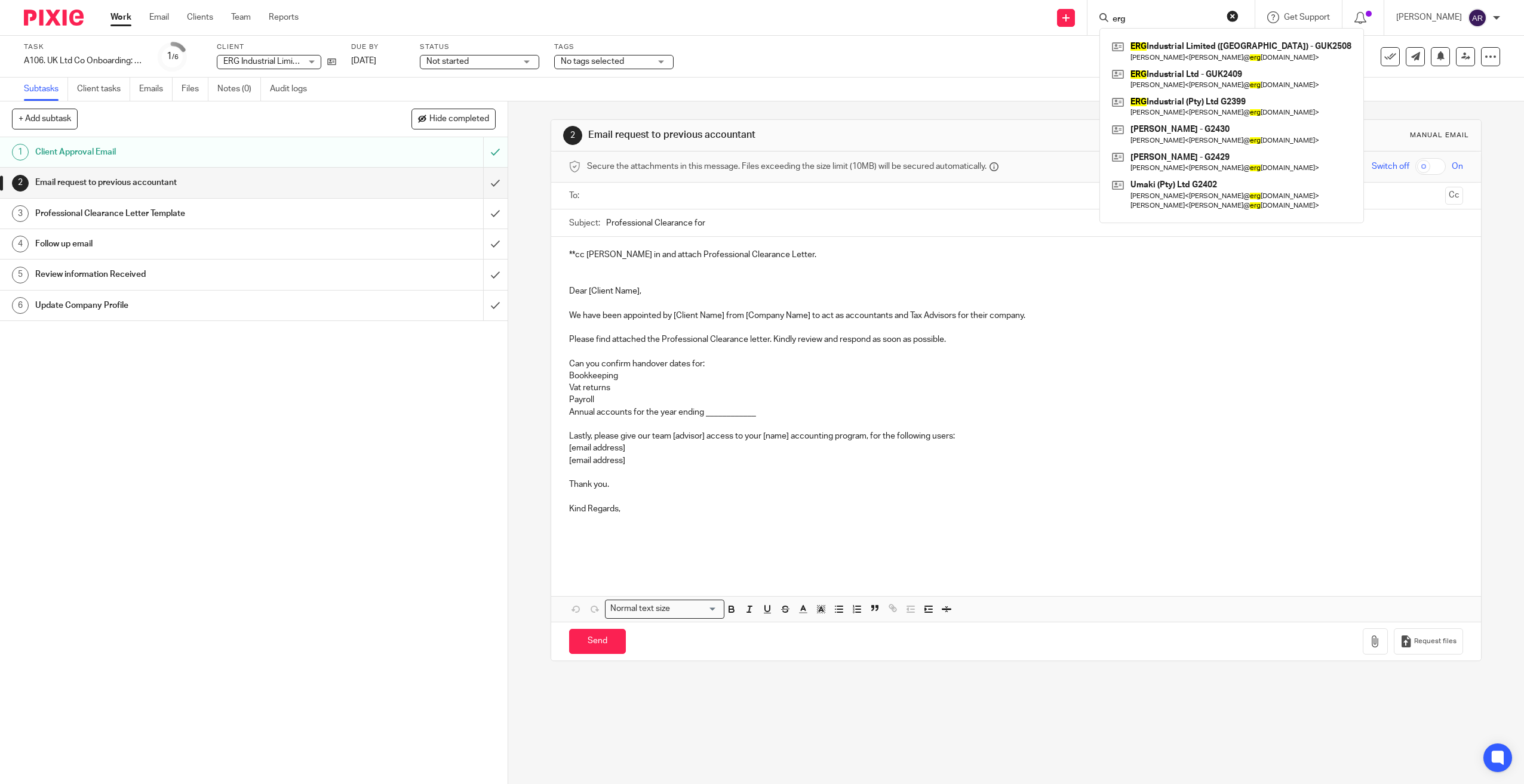
type input "erg"
click at [482, 183] on input "submit" at bounding box center [254, 182] width 507 height 30
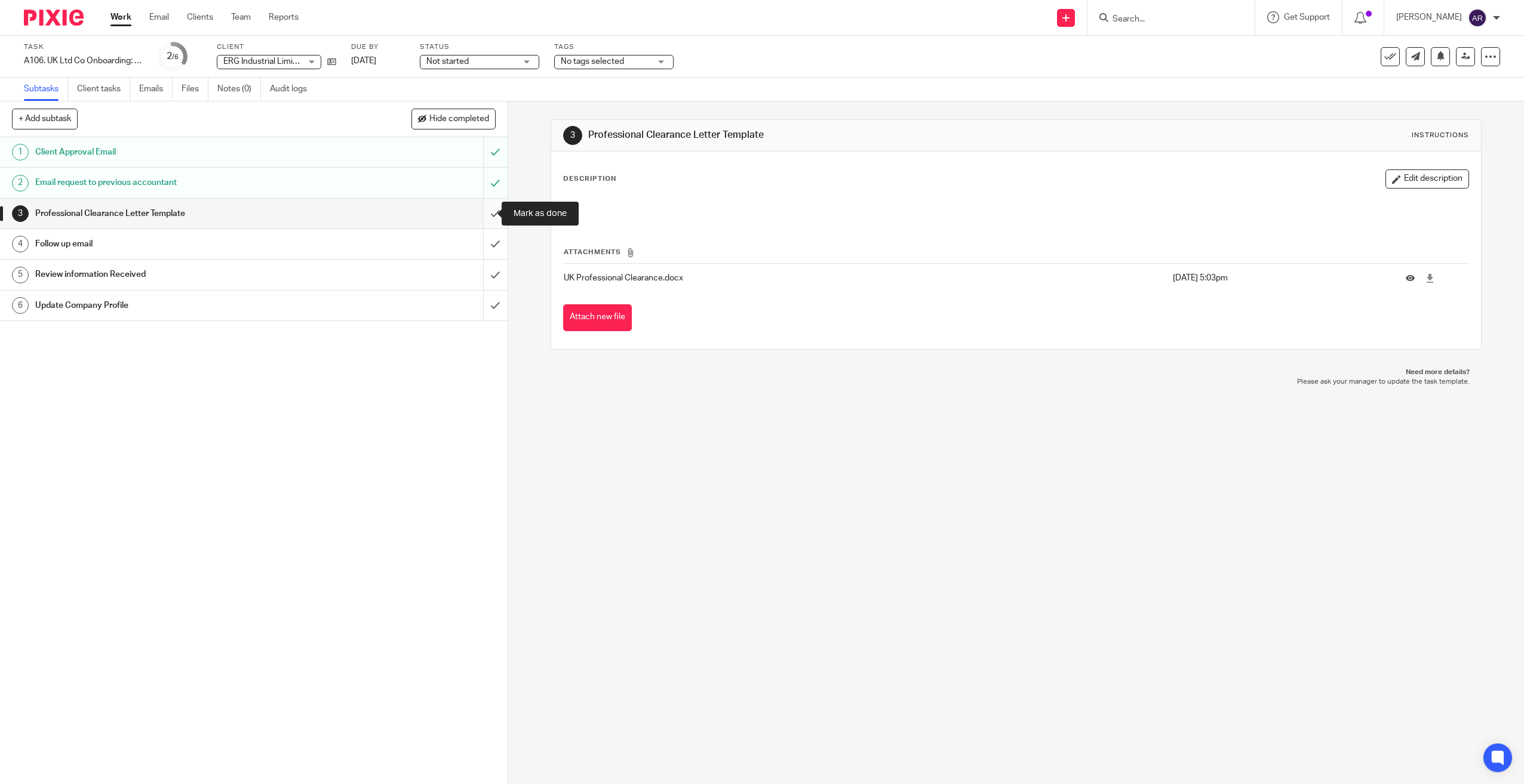
click at [486, 209] on input "submit" at bounding box center [254, 213] width 507 height 30
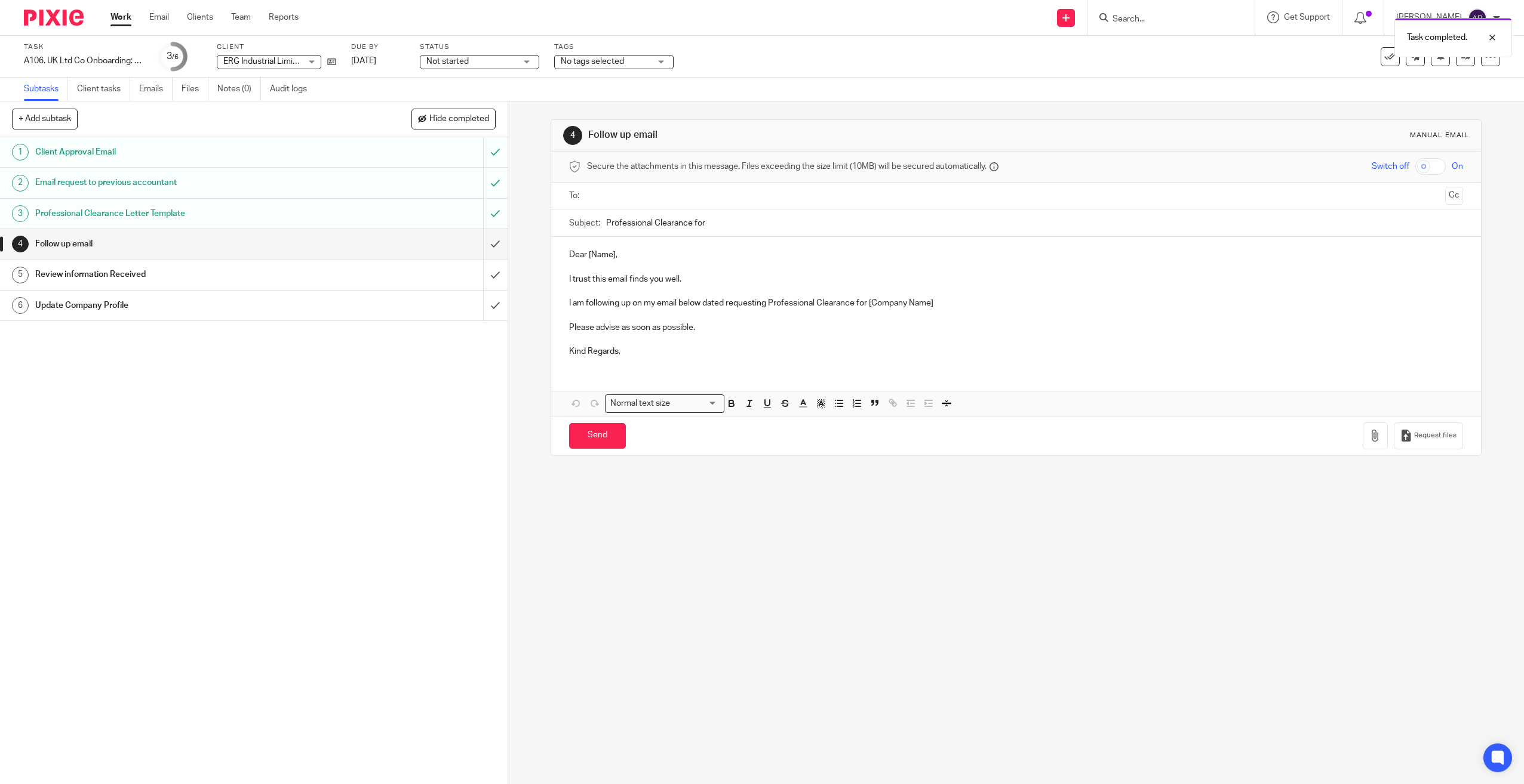
click at [818, 533] on div "4 Follow up email Manual email Secure the attachments in this message. Files ex…" at bounding box center [1016, 443] width 1016 height 682
drag, startPoint x: 120, startPoint y: 12, endPoint x: 240, endPoint y: 140, distance: 175.5
click at [120, 12] on link "Work" at bounding box center [121, 17] width 21 height 12
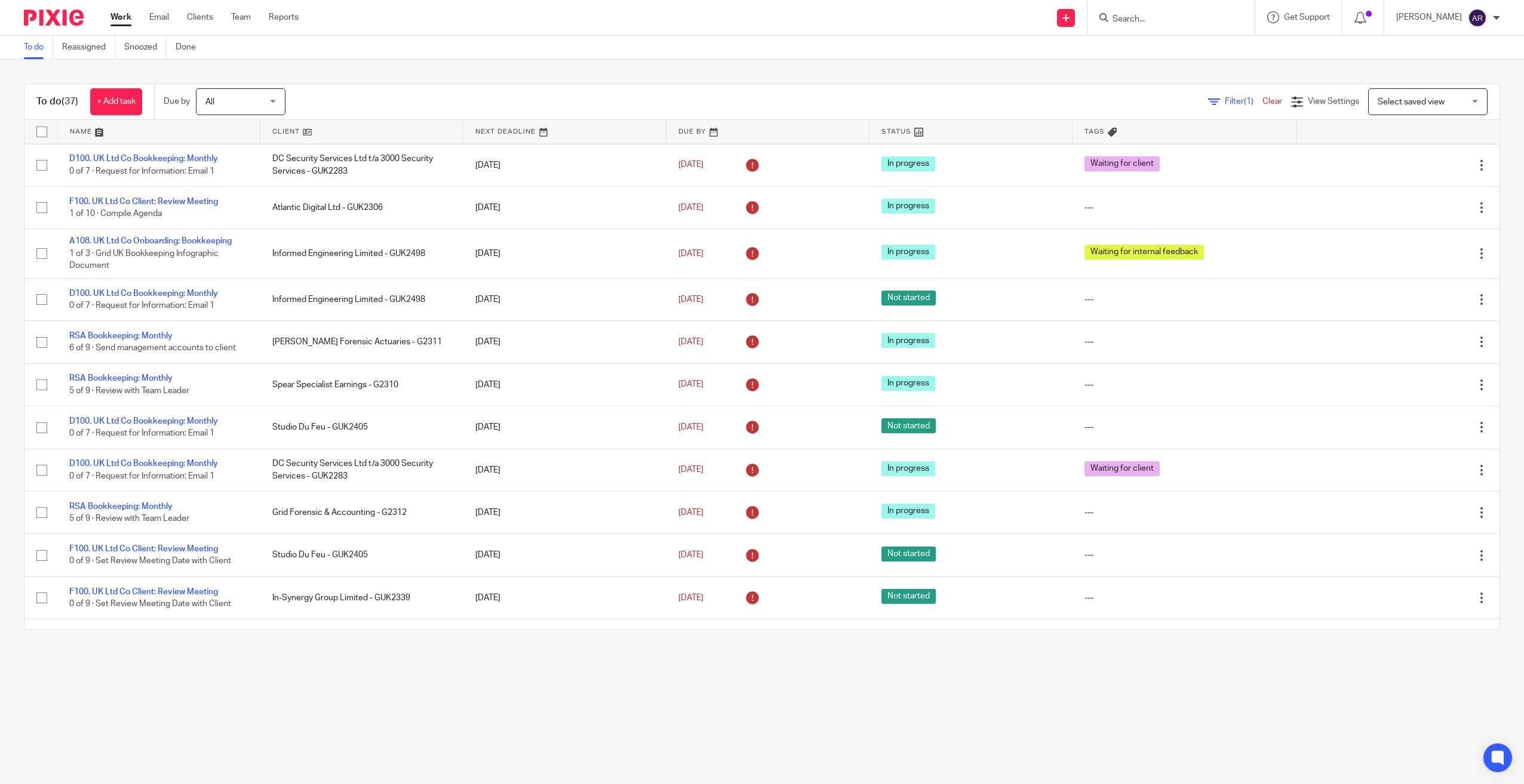
click at [278, 126] on link at bounding box center [361, 132] width 203 height 24
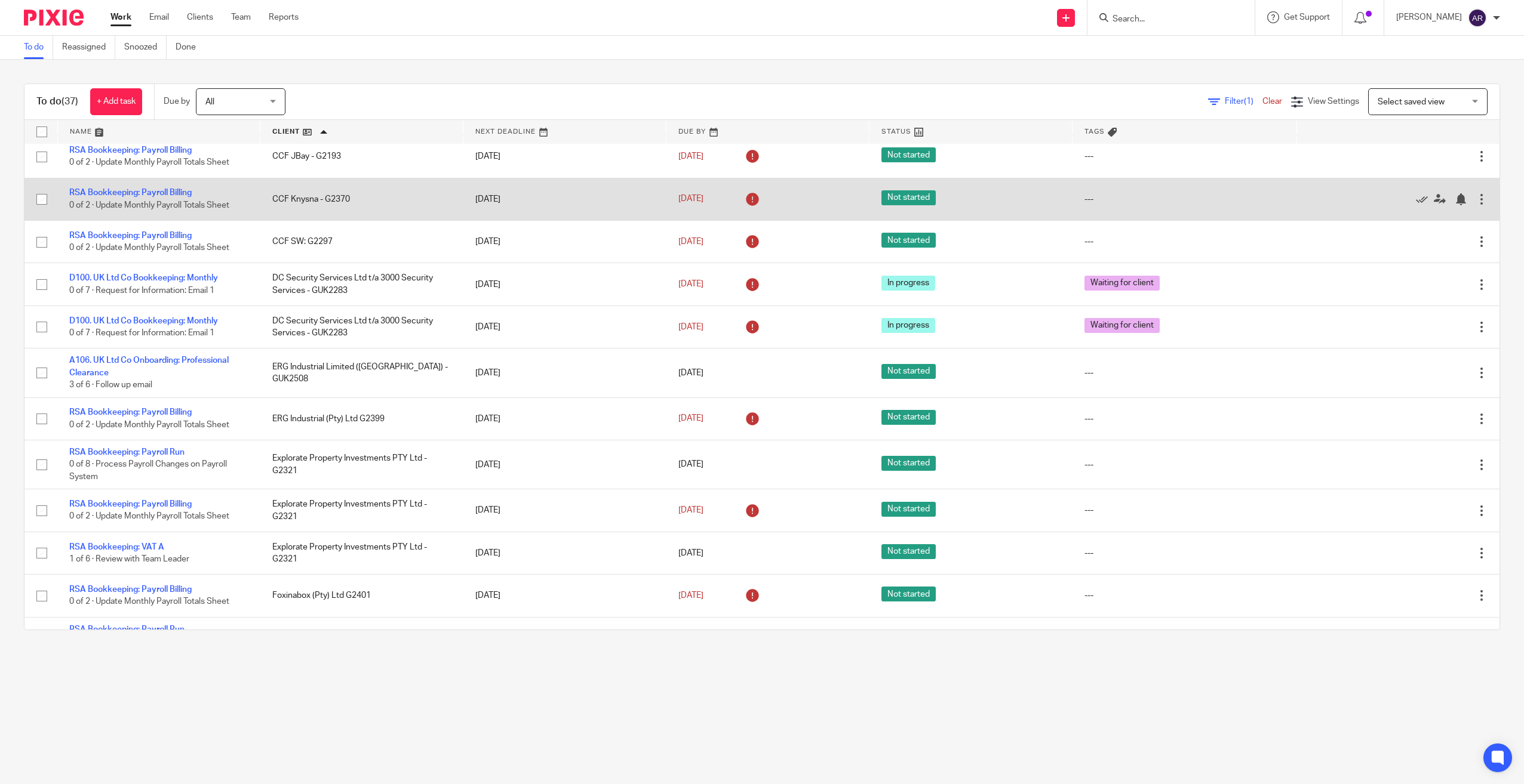
scroll to position [239, 0]
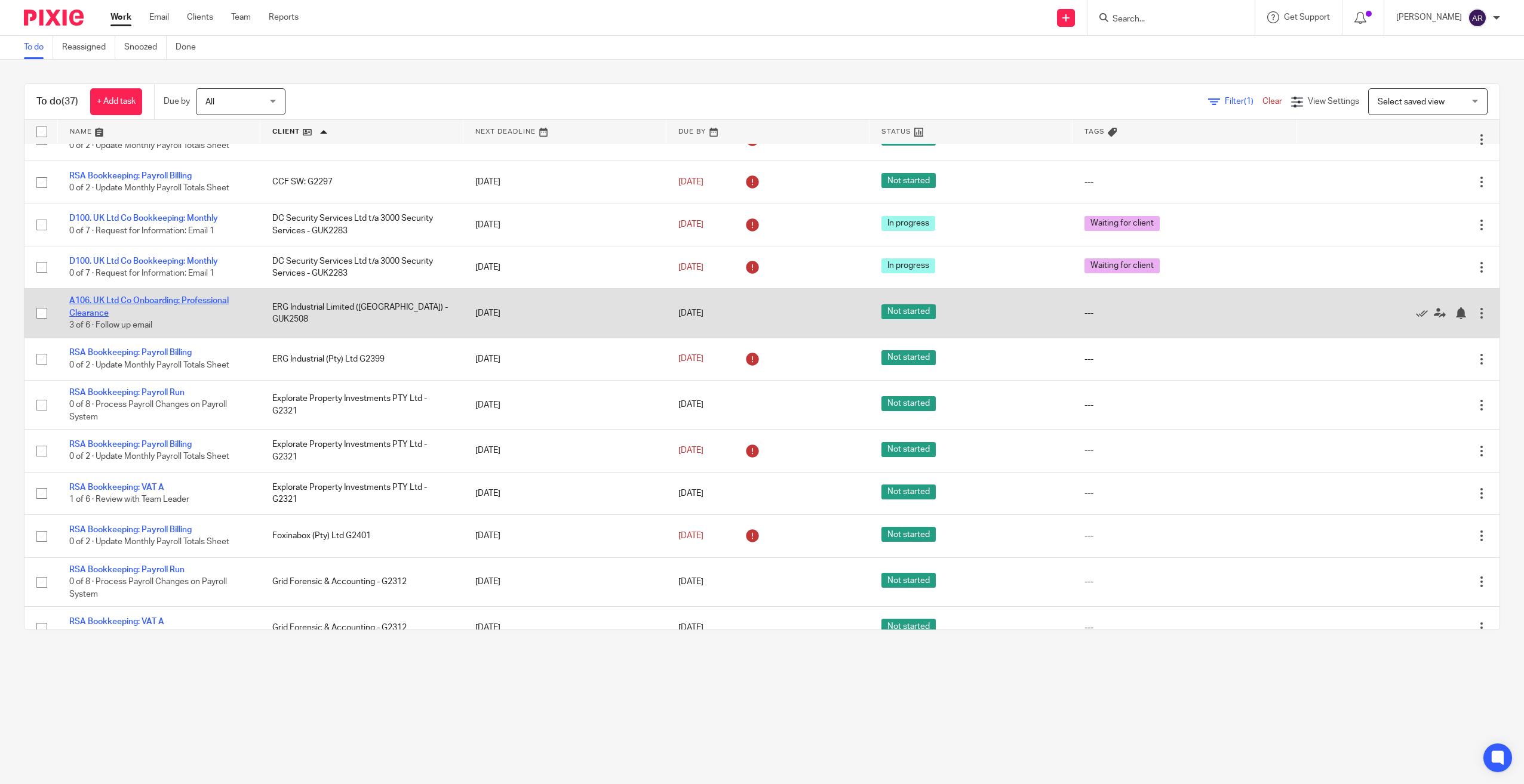
click at [178, 300] on link "A106. UK Ltd Co Onboarding: Professional Clearance" at bounding box center [149, 306] width 160 height 20
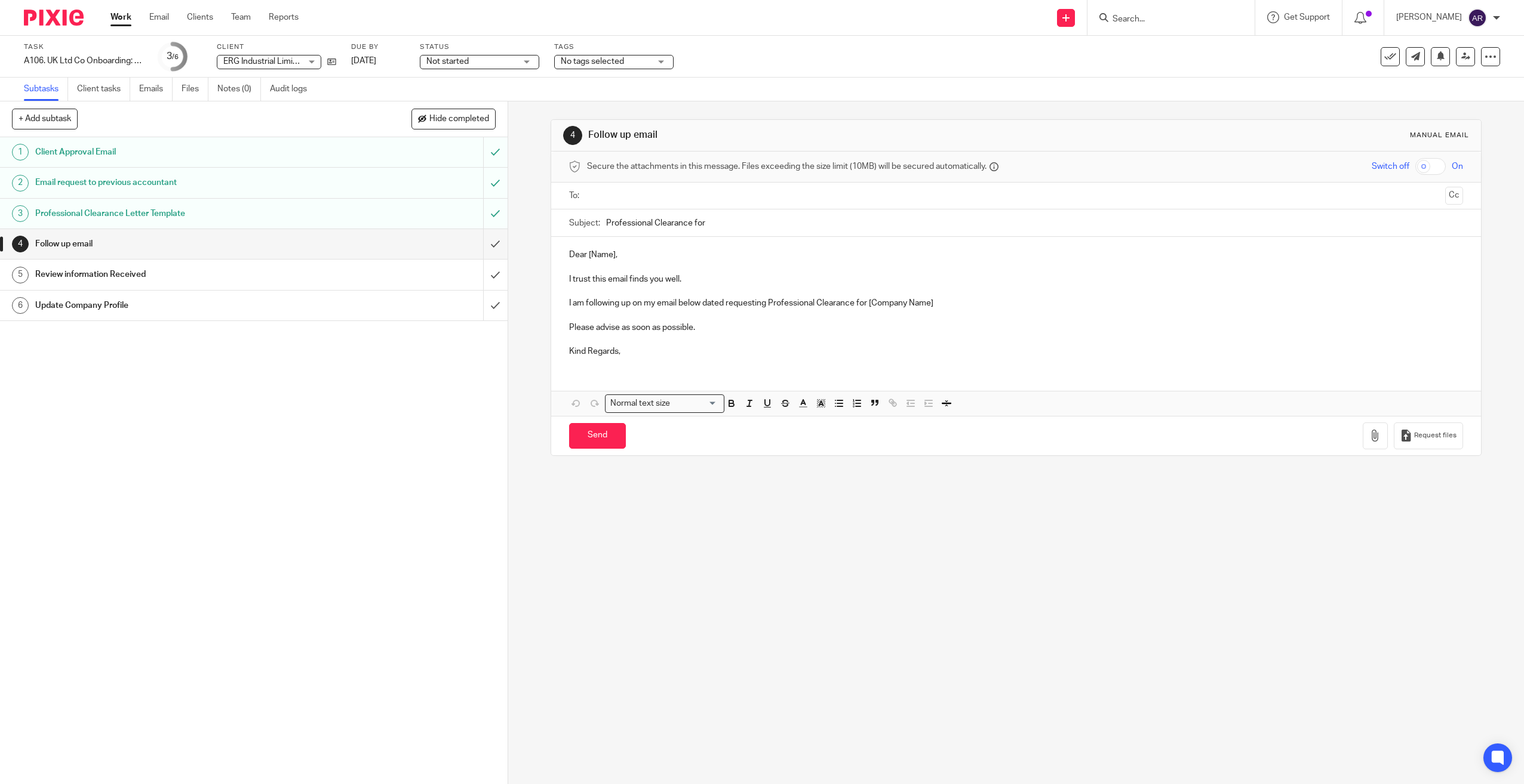
click at [490, 64] on span "Not started" at bounding box center [471, 61] width 90 height 12
click at [480, 102] on li "In progress" at bounding box center [479, 105] width 118 height 24
click at [119, 16] on link "Work" at bounding box center [121, 17] width 21 height 12
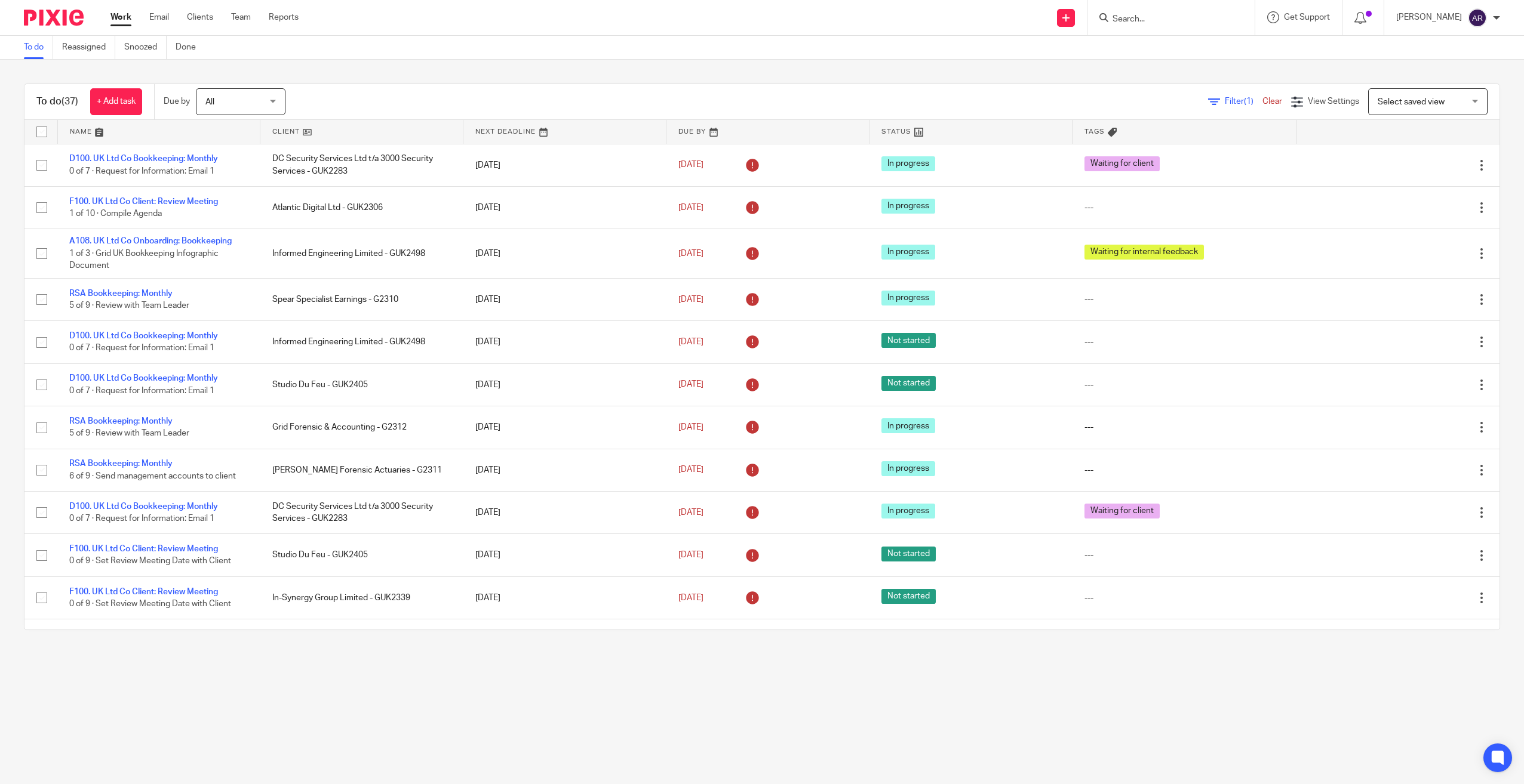
click at [283, 129] on link at bounding box center [361, 132] width 203 height 24
